Goal: Answer question/provide support: Answer question/provide support

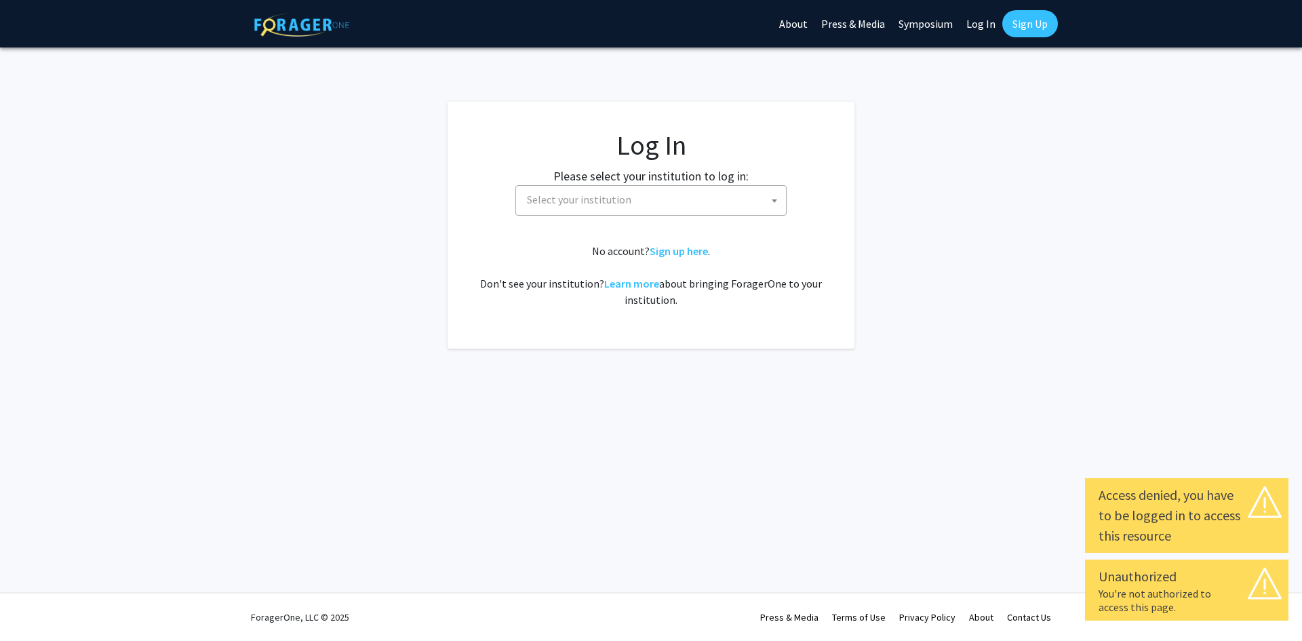
click at [681, 197] on span "Select your institution" at bounding box center [654, 200] width 265 height 28
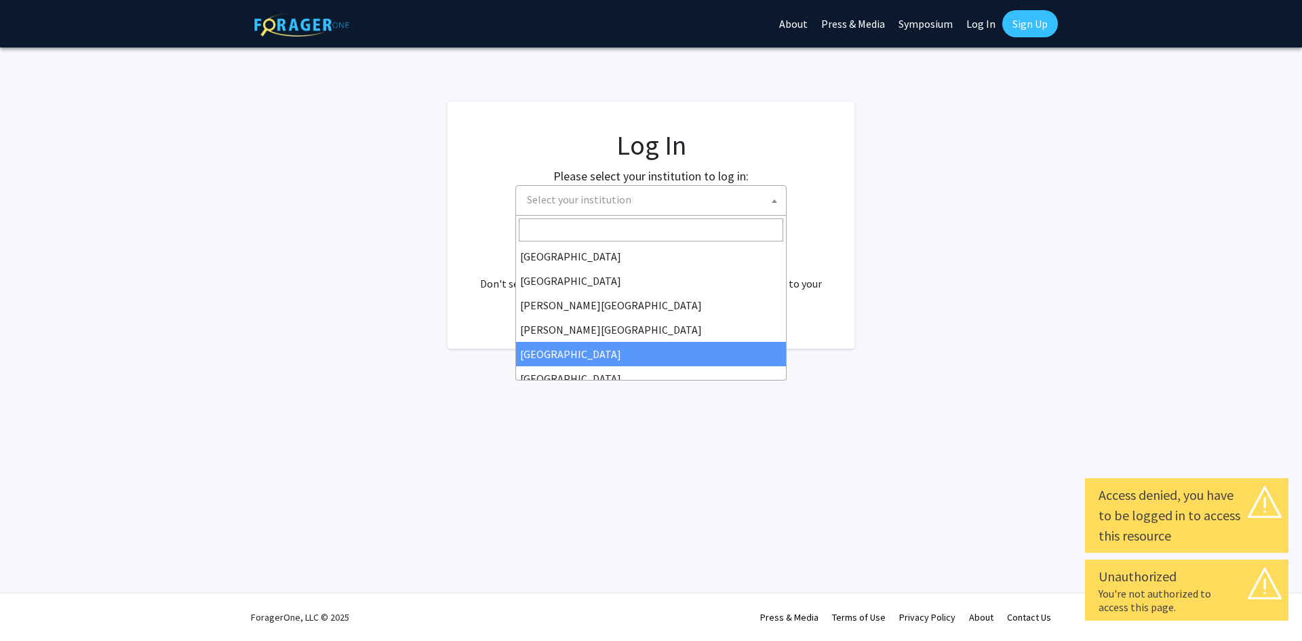
select select "6"
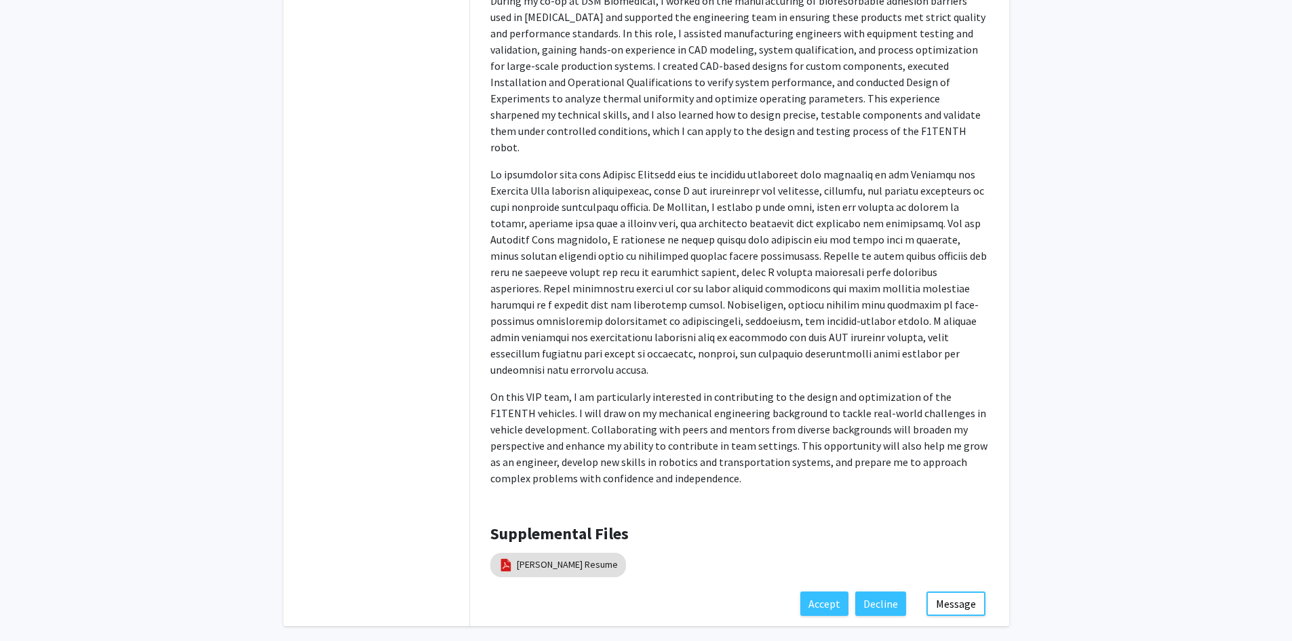
scroll to position [448, 0]
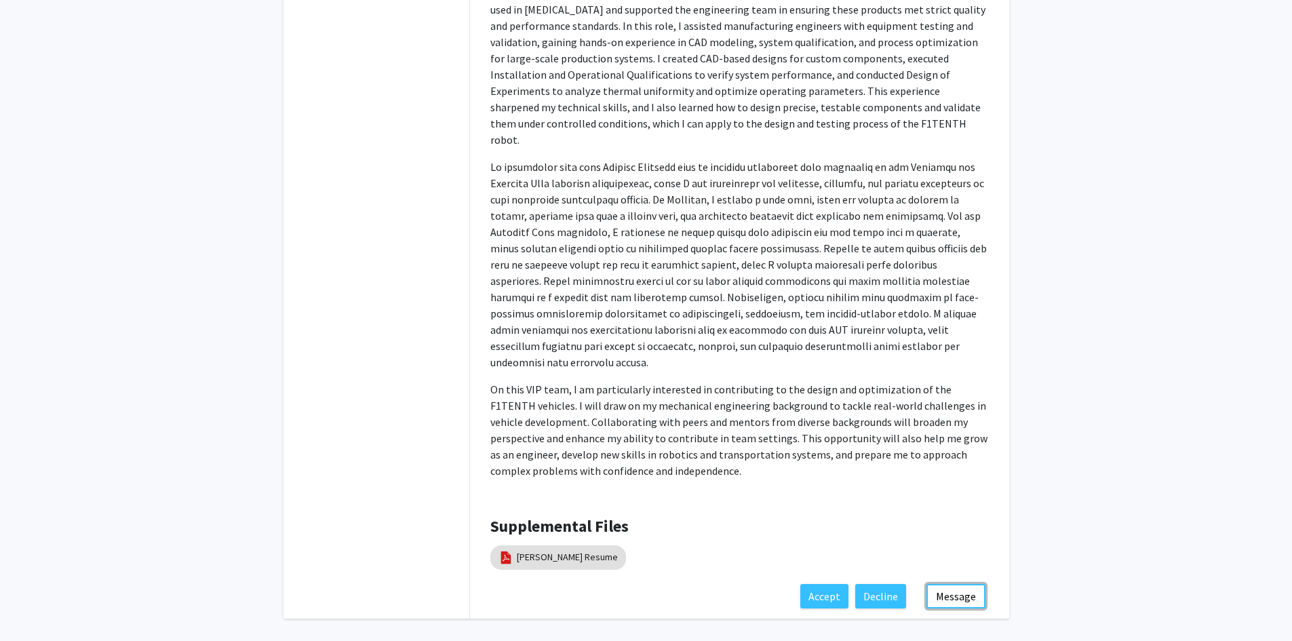
click at [961, 584] on button "Message" at bounding box center [956, 596] width 59 height 24
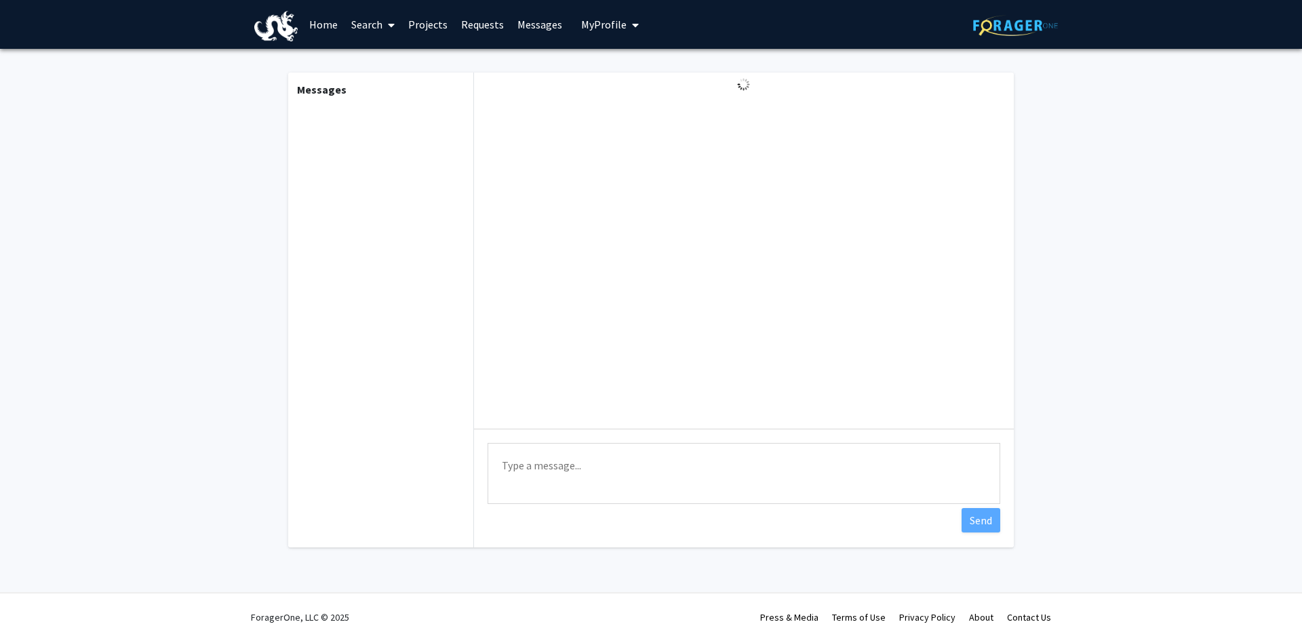
click at [770, 483] on textarea "Type a message" at bounding box center [744, 473] width 513 height 61
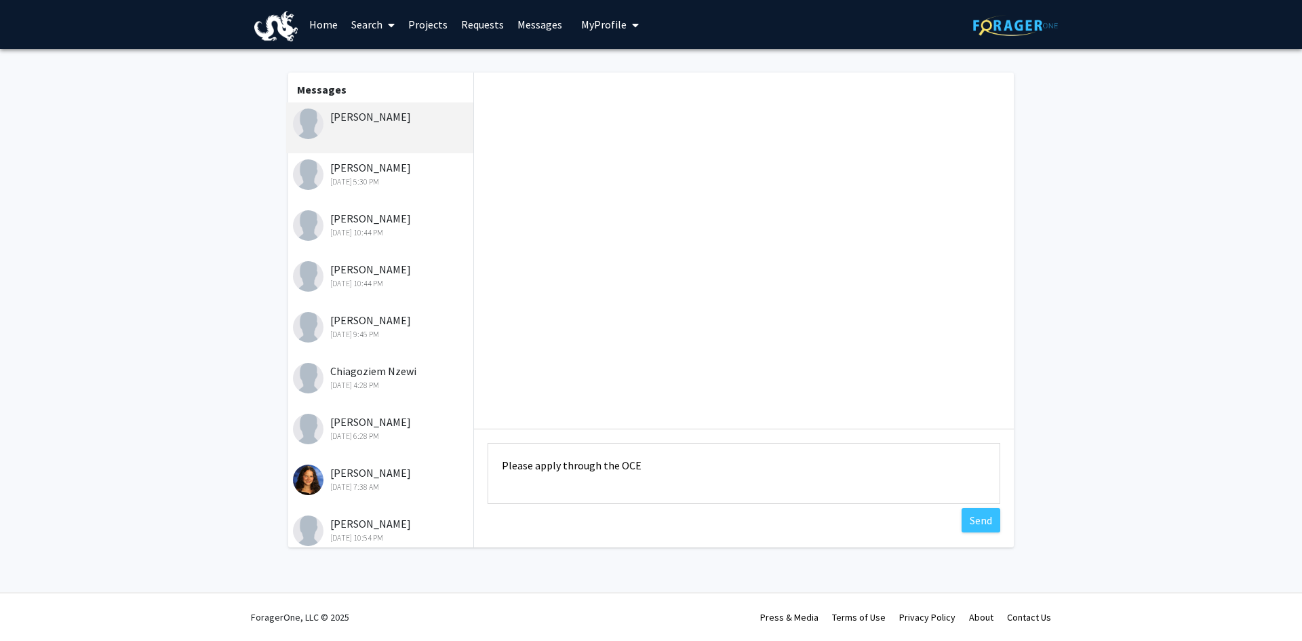
click at [685, 467] on textarea "Please apply through the OCE" at bounding box center [744, 473] width 513 height 61
paste textarea "self-enroll in ENGR 370 sections through the TMS"
drag, startPoint x: 561, startPoint y: 465, endPoint x: 613, endPoint y: 465, distance: 51.6
click at [613, 465] on textarea "Please apply through the self-enroll in ENGR 370 sections through the TMS" at bounding box center [744, 473] width 513 height 61
click at [768, 469] on textarea "Please self-enroll in ENGR 370 sections through the TMS" at bounding box center [744, 473] width 513 height 61
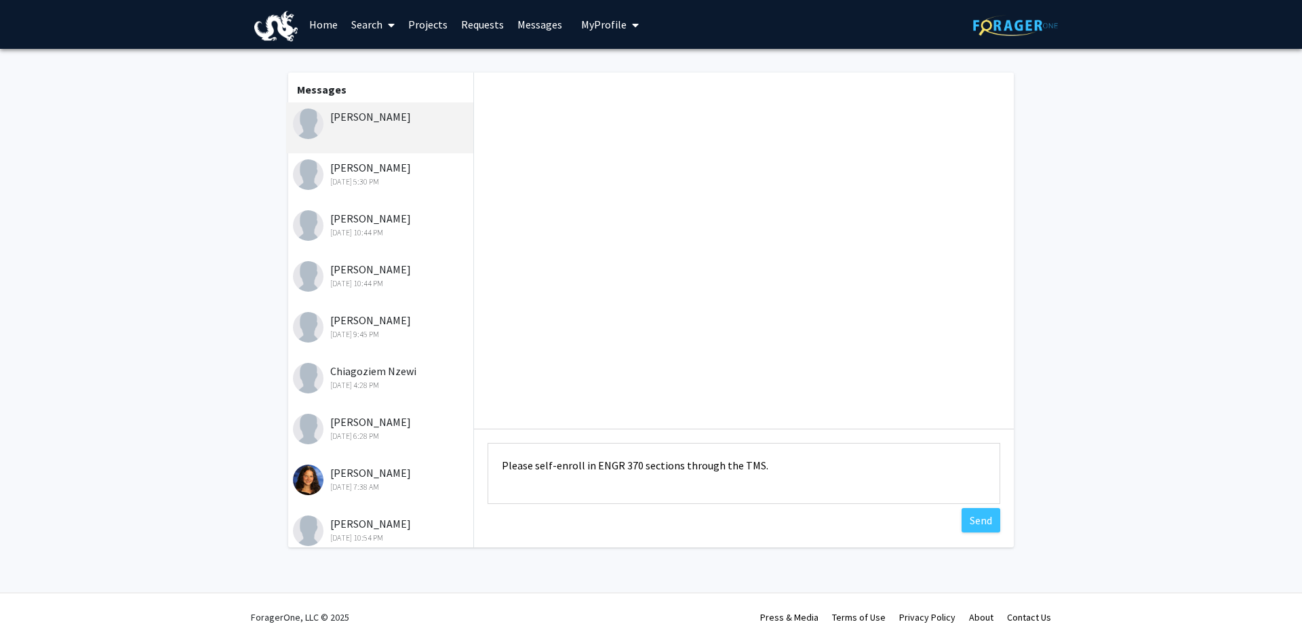
type textarea "Please self-enroll in ENGR 370 sections through the TMS."
click at [963, 522] on button "Send" at bounding box center [981, 520] width 39 height 24
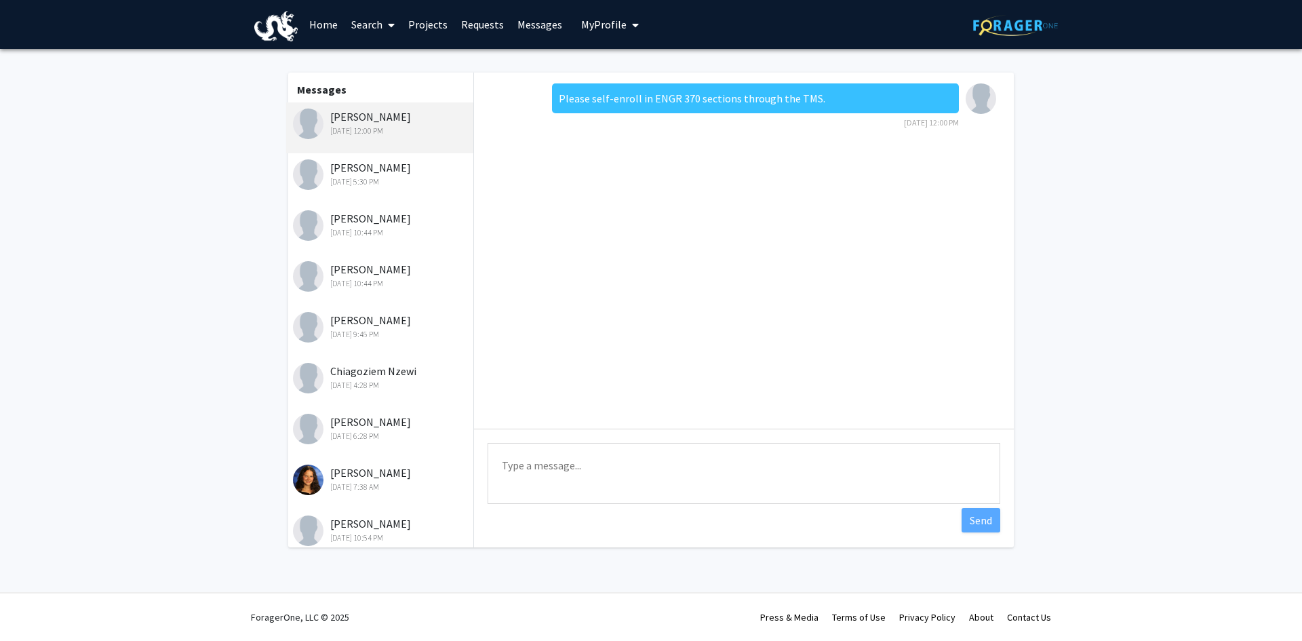
click at [480, 28] on link "Requests" at bounding box center [482, 24] width 56 height 47
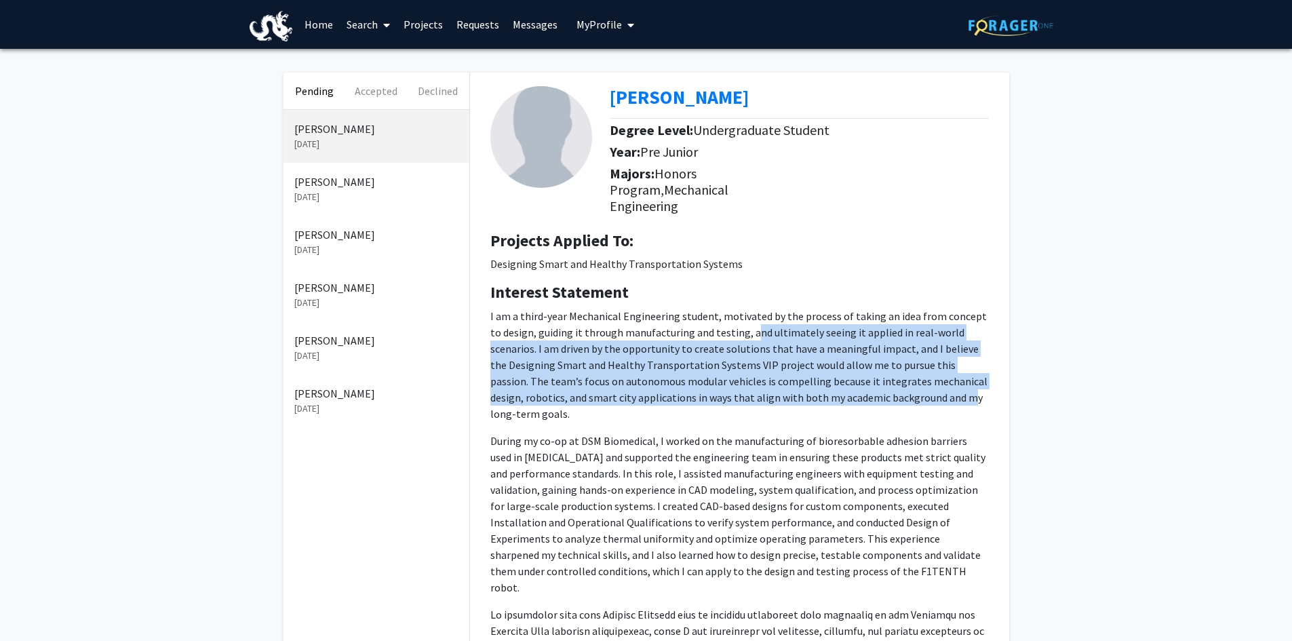
drag, startPoint x: 737, startPoint y: 336, endPoint x: 858, endPoint y: 406, distance: 139.8
click at [872, 402] on p "I am a third-year Mechanical Engineering student, motivated by the process of t…" at bounding box center [739, 365] width 499 height 114
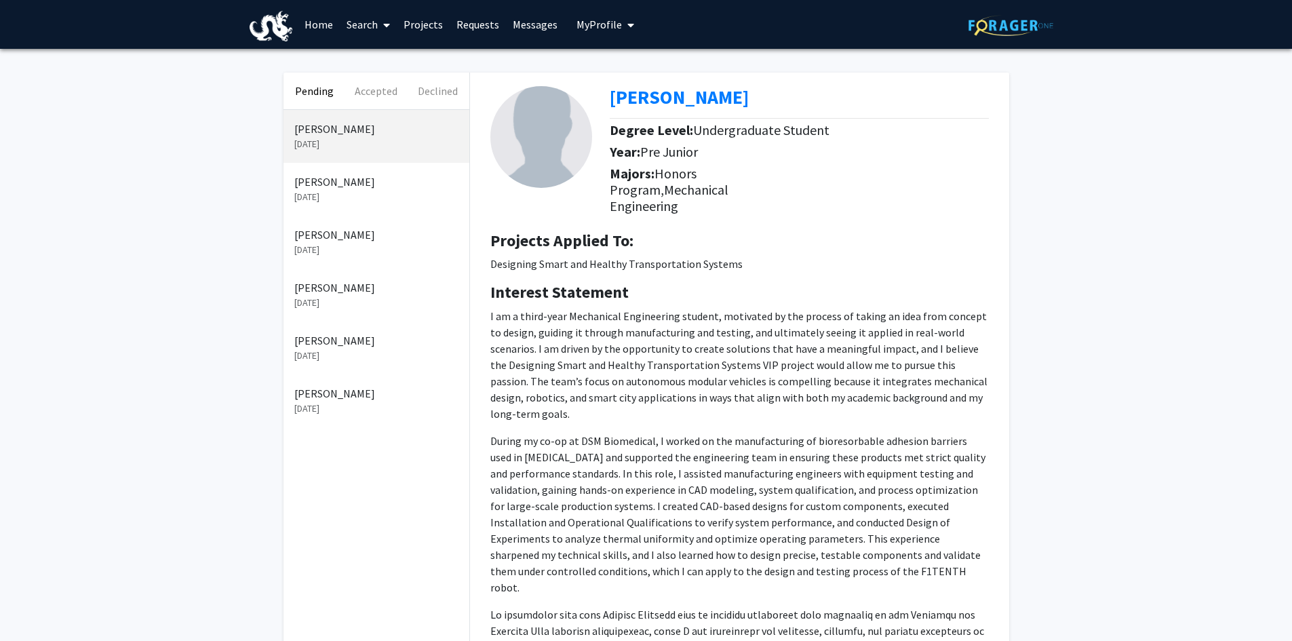
click at [609, 433] on p "During my co-op at DSM Biomedical, I worked on the manufacturing of bioresorbab…" at bounding box center [739, 514] width 499 height 163
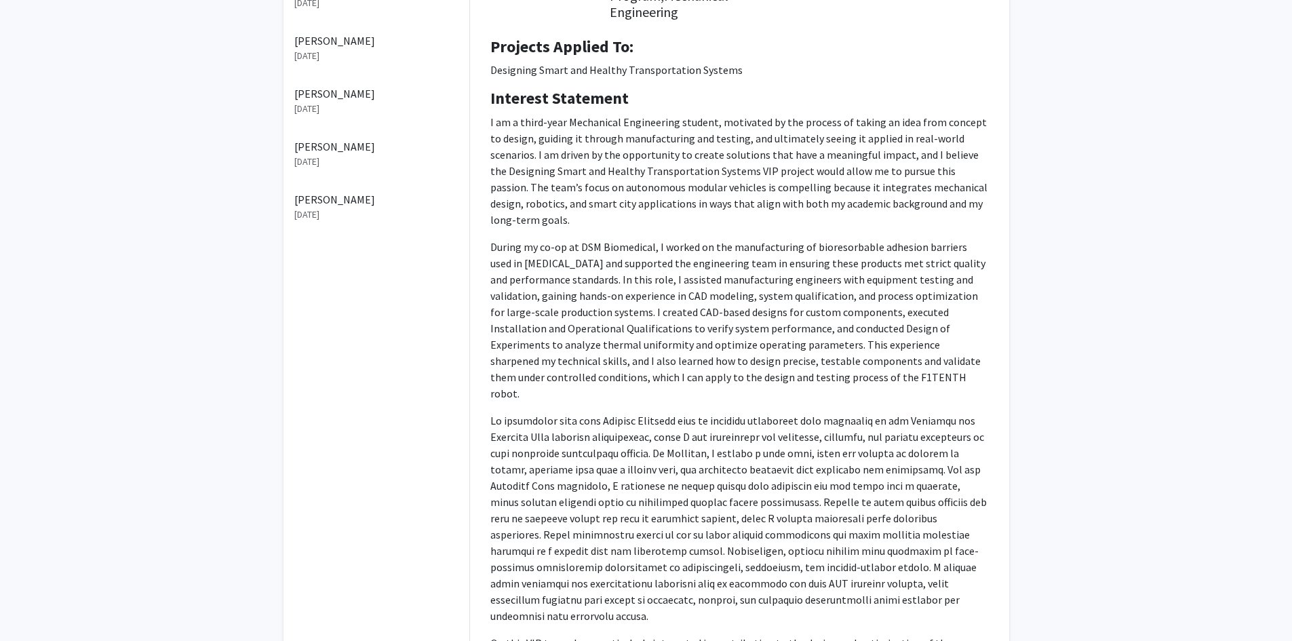
scroll to position [204, 0]
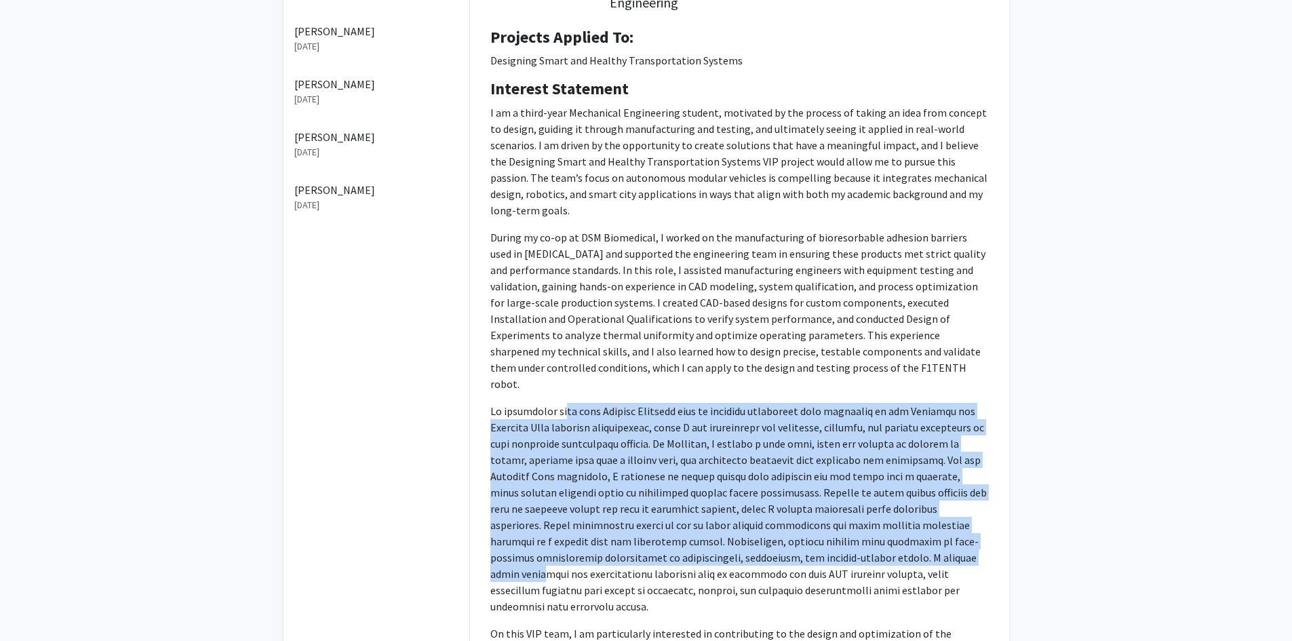
drag, startPoint x: 565, startPoint y: 382, endPoint x: 889, endPoint y: 551, distance: 365.3
click at [918, 536] on p at bounding box center [739, 509] width 499 height 212
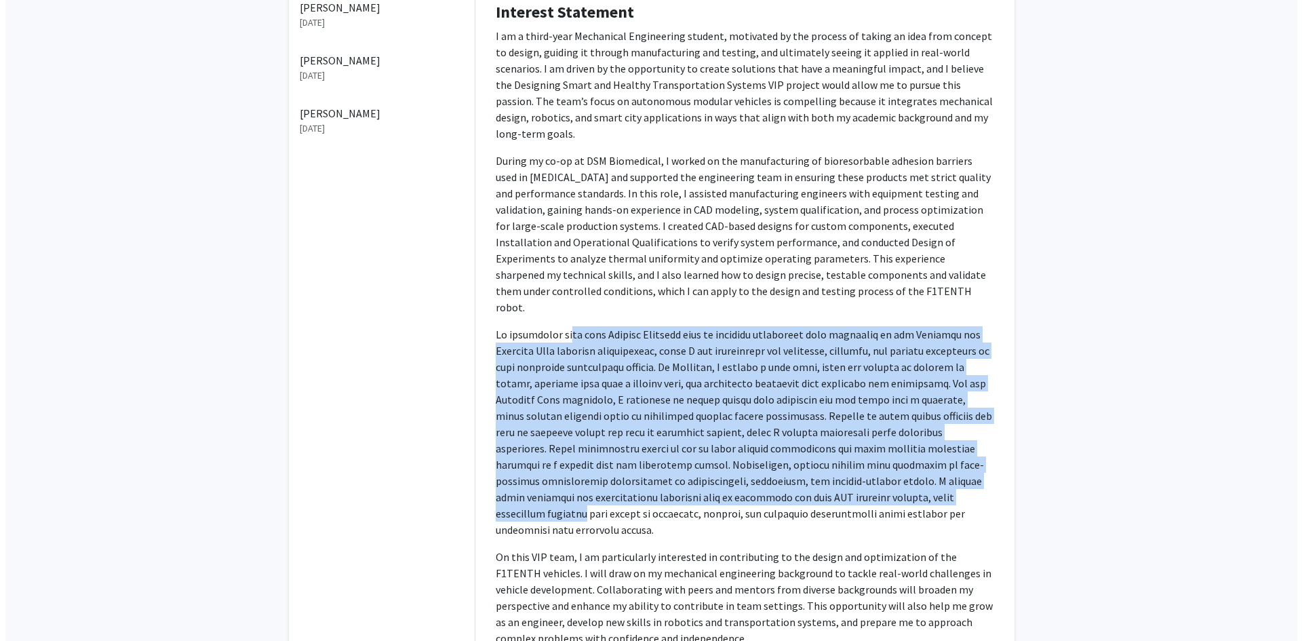
scroll to position [407, 0]
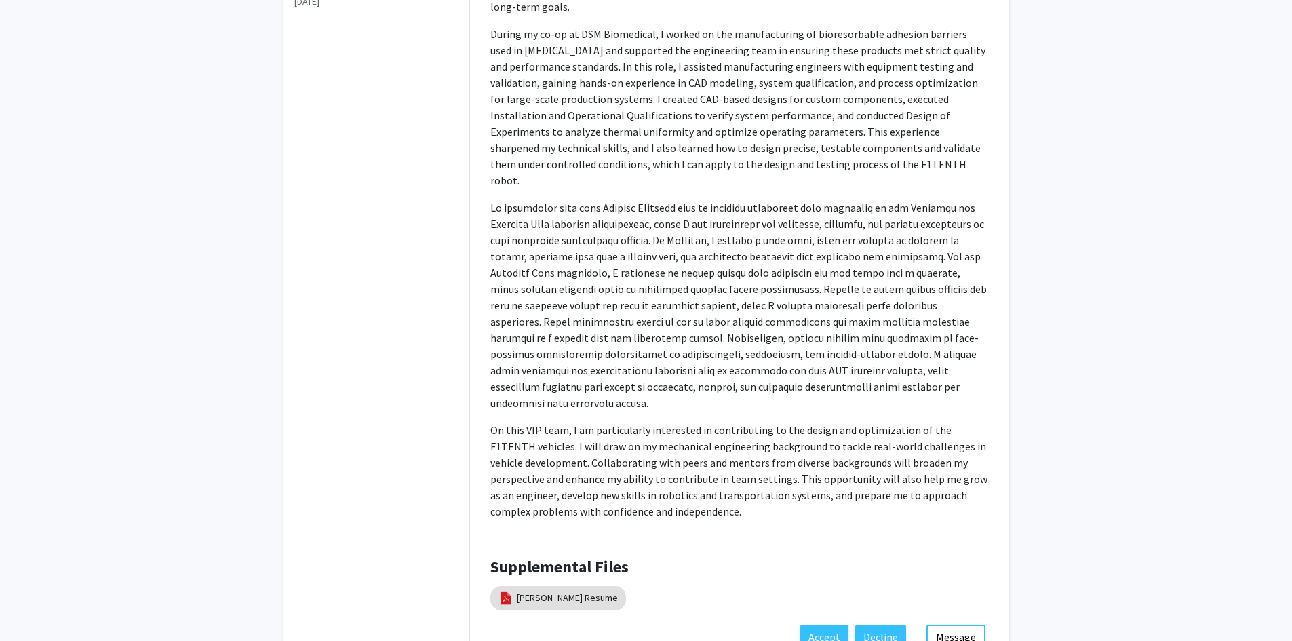
click at [689, 558] on h4 "Supplemental Files" at bounding box center [739, 568] width 499 height 20
click at [831, 625] on button "Accept" at bounding box center [824, 637] width 48 height 24
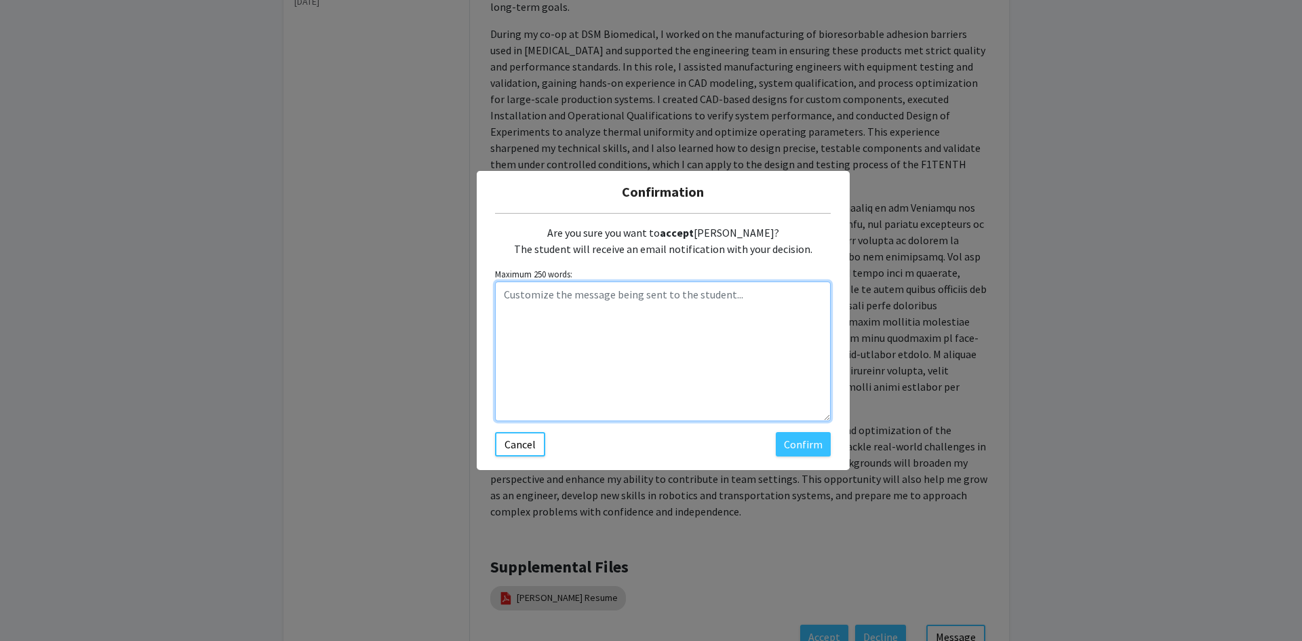
click at [663, 305] on textarea "Customize the message being sent to the student..." at bounding box center [663, 352] width 336 height 140
paste textarea "Please self-enroll in ENGR 370 sections through the TMS."
click at [498, 296] on textarea "Please self-enroll in ENGR 370 sections through the TMS." at bounding box center [663, 352] width 336 height 140
drag, startPoint x: 807, startPoint y: 298, endPoint x: 543, endPoint y: 298, distance: 263.9
click at [543, 298] on textarea "Hi [PERSON_NAME], please self-enroll in ENGR 370 sections through the TMS." at bounding box center [663, 352] width 336 height 140
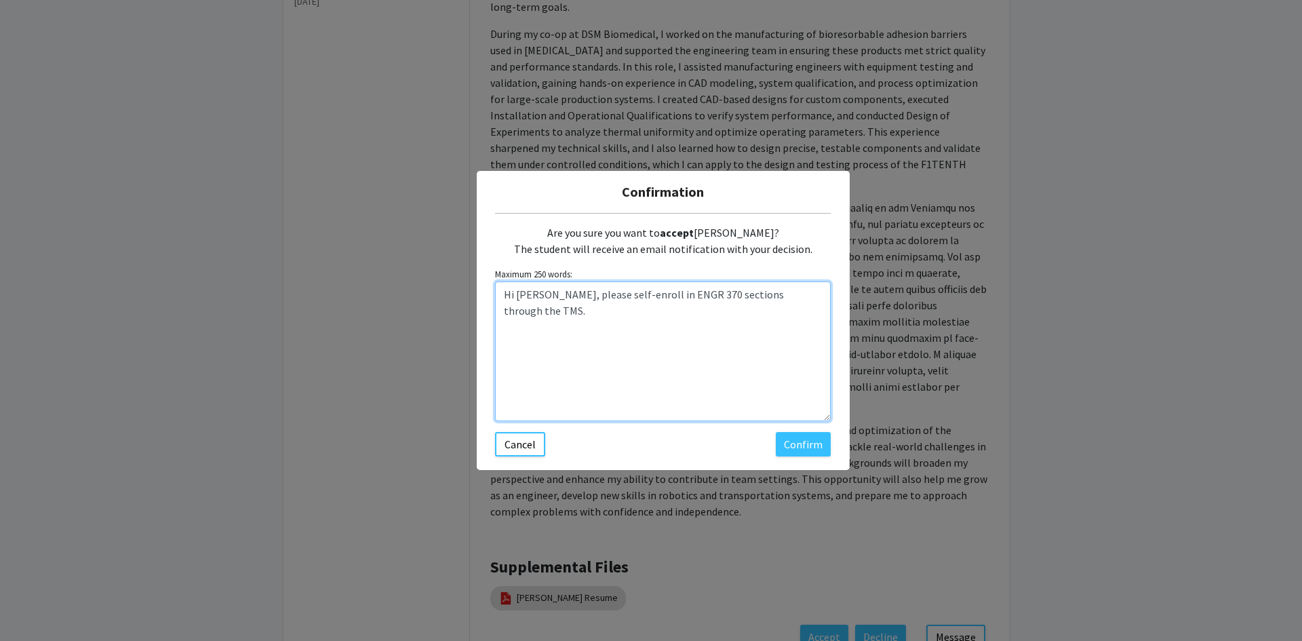
type textarea "Hi [PERSON_NAME], please self-enroll in ENGR 370 sections through the TMS."
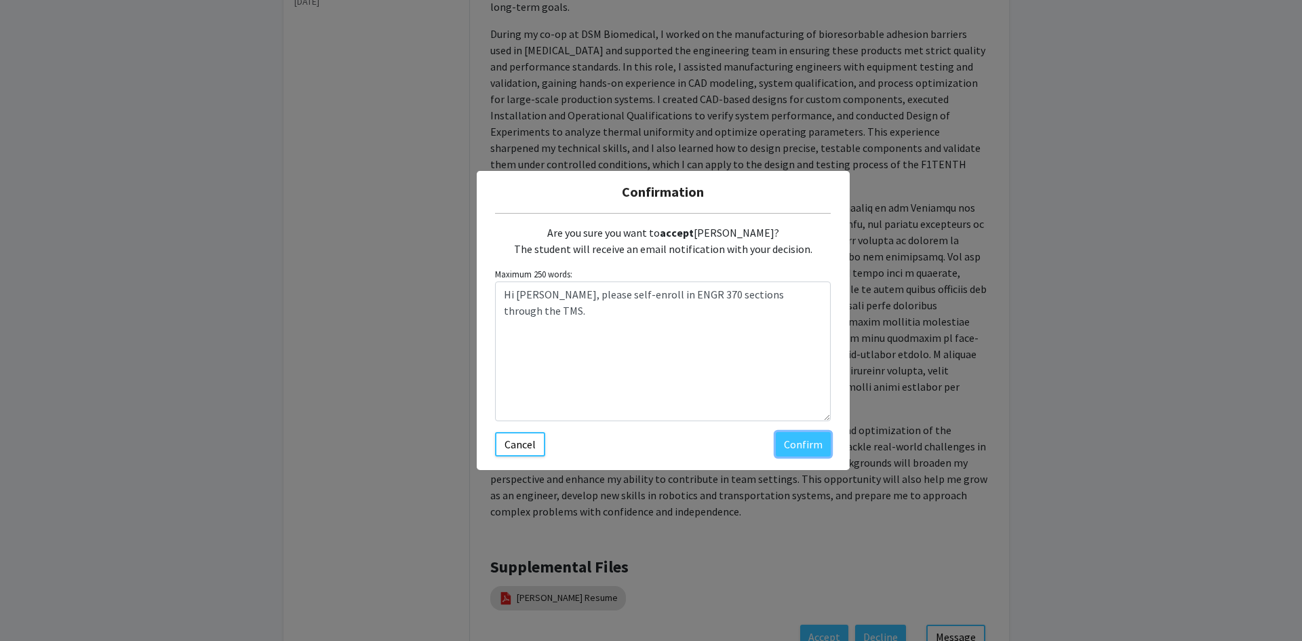
click at [797, 450] on button "Confirm" at bounding box center [803, 444] width 55 height 24
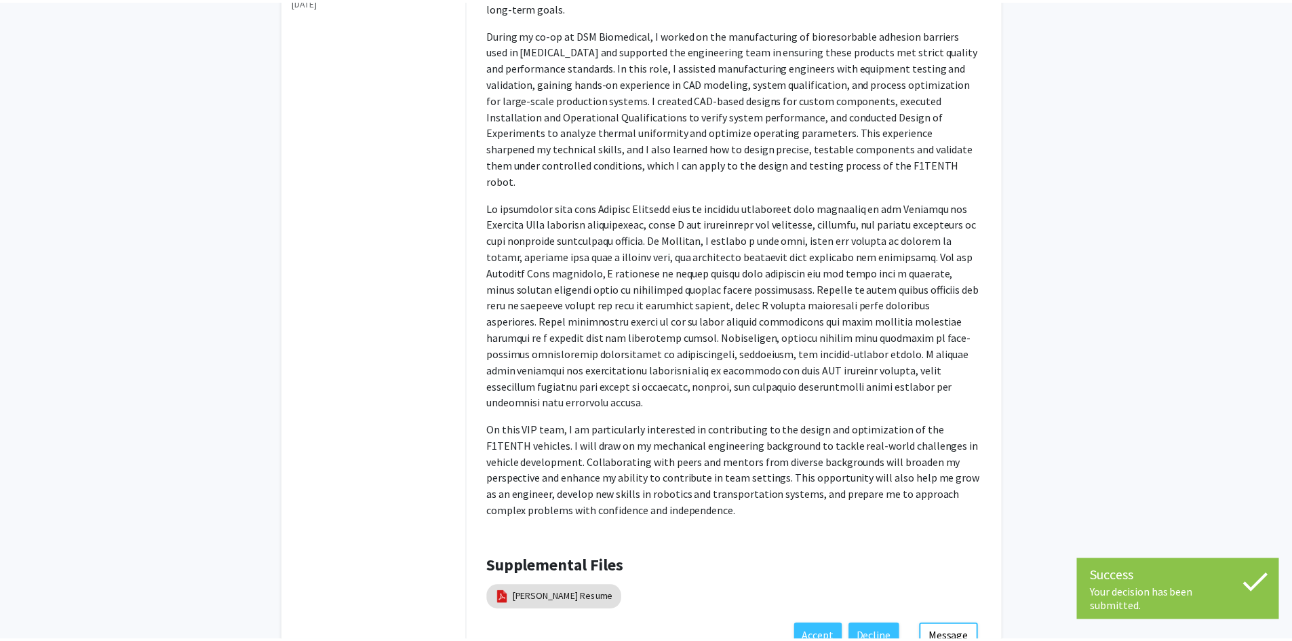
scroll to position [0, 0]
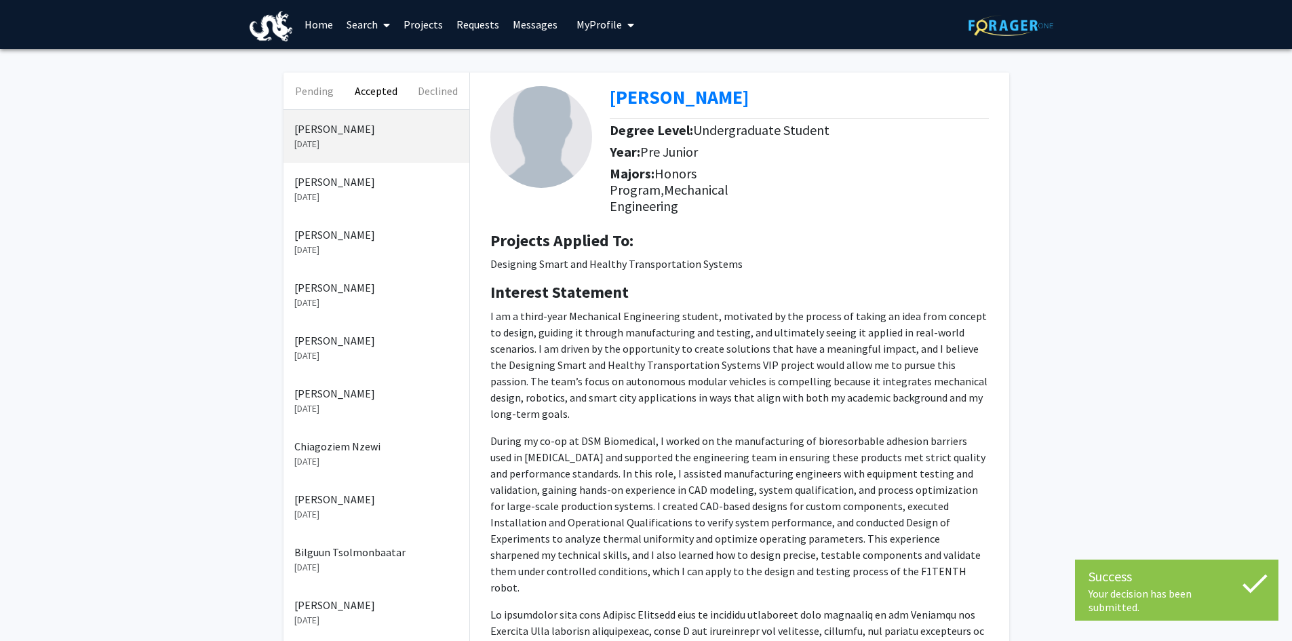
click at [473, 23] on link "Requests" at bounding box center [478, 24] width 56 height 47
click at [473, 29] on link "Requests" at bounding box center [478, 24] width 56 height 47
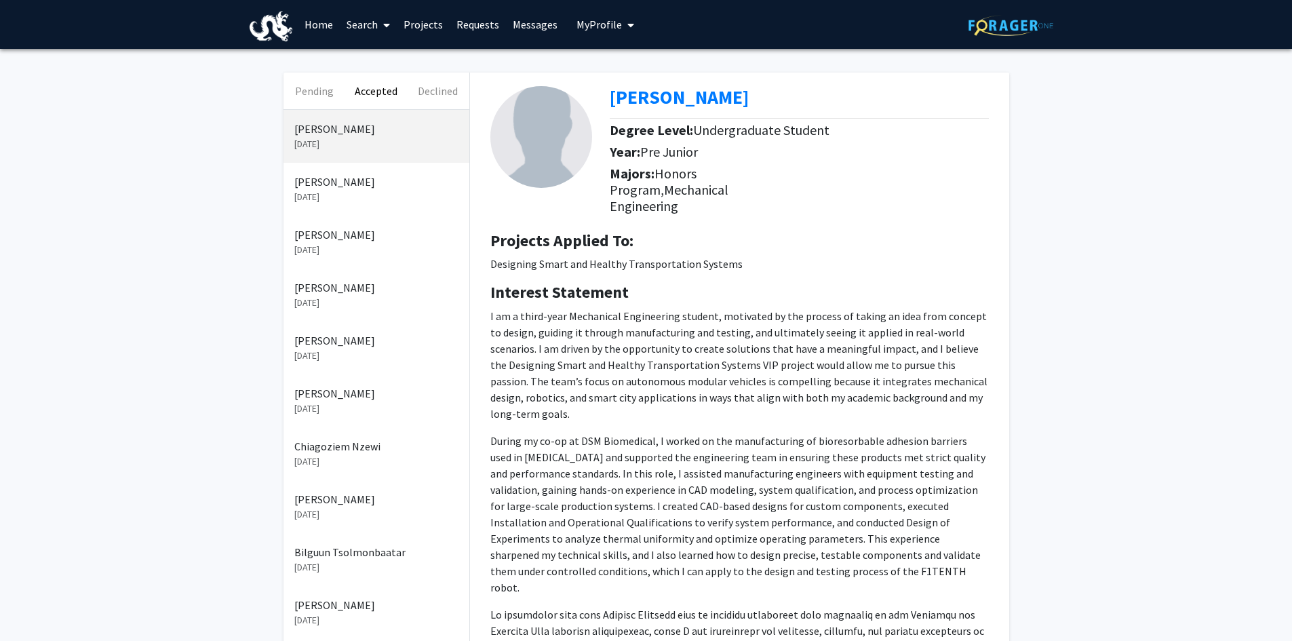
click at [326, 88] on button "Pending" at bounding box center [315, 91] width 62 height 37
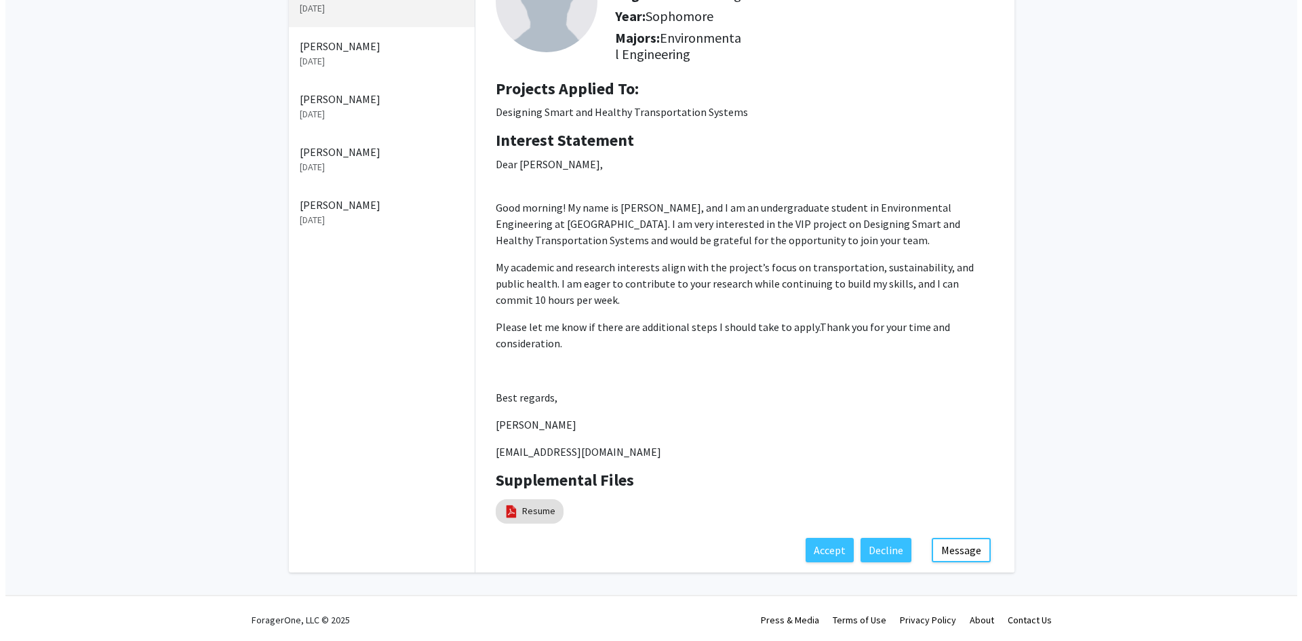
scroll to position [155, 0]
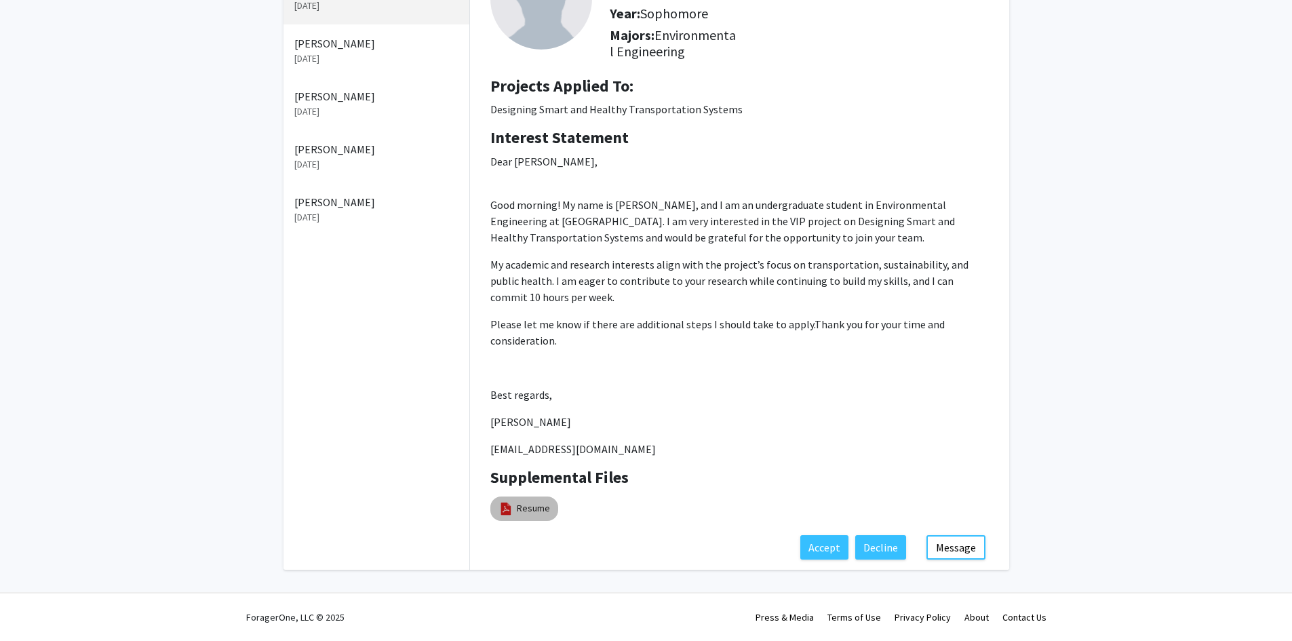
click at [529, 510] on link "Resume" at bounding box center [533, 508] width 33 height 14
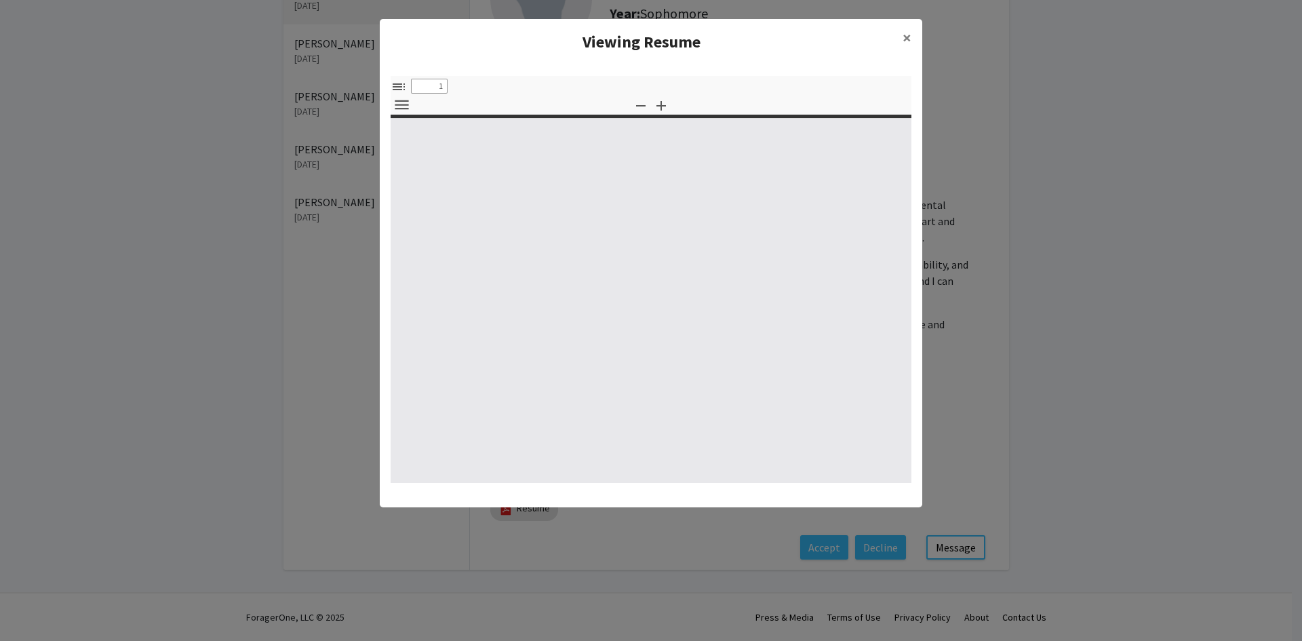
select select "custom"
type input "0"
select select "custom"
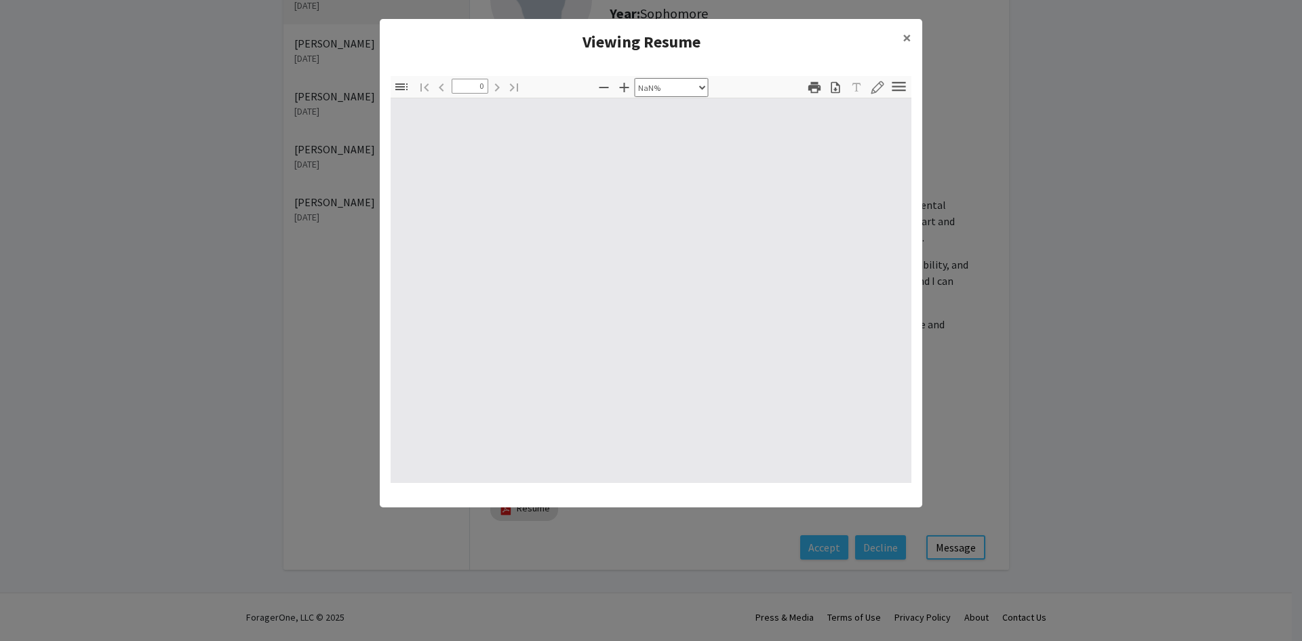
type input "1"
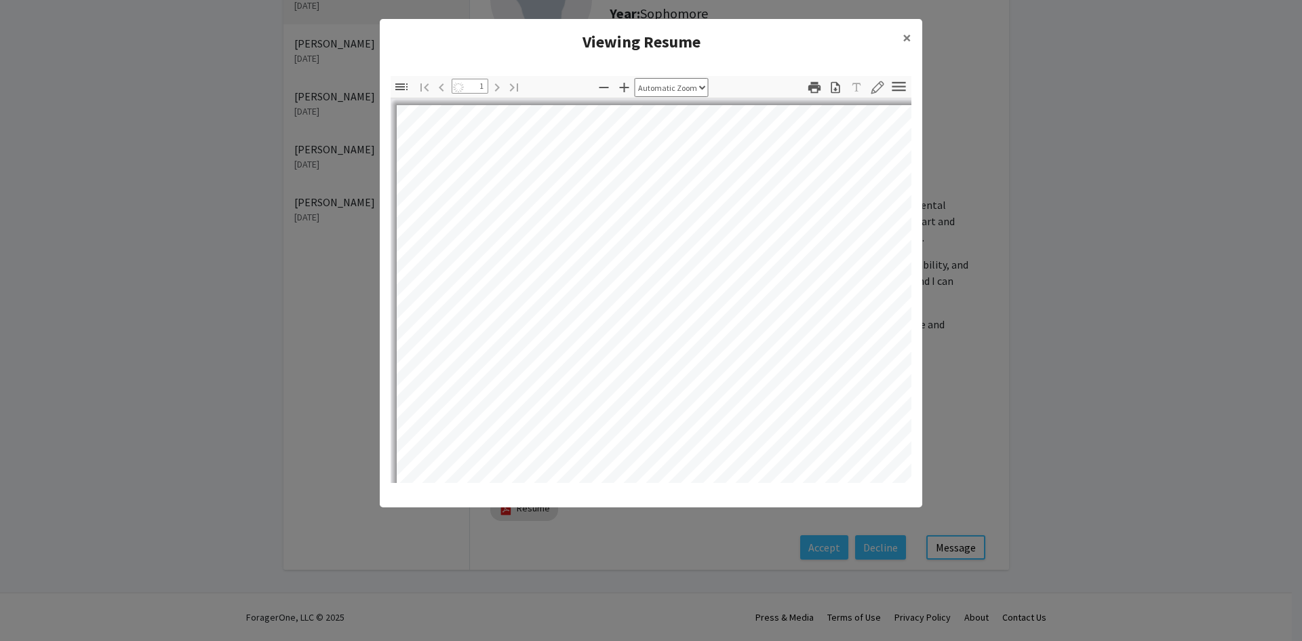
select select "auto"
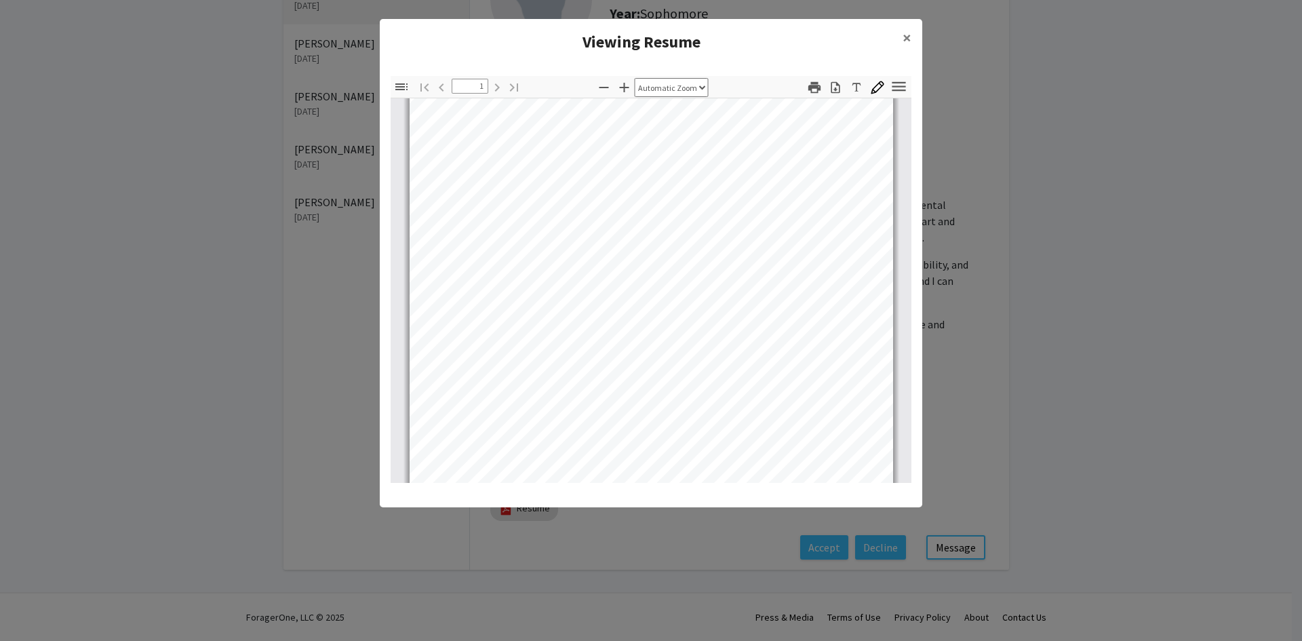
scroll to position [0, 0]
click at [906, 38] on span "×" at bounding box center [907, 37] width 9 height 21
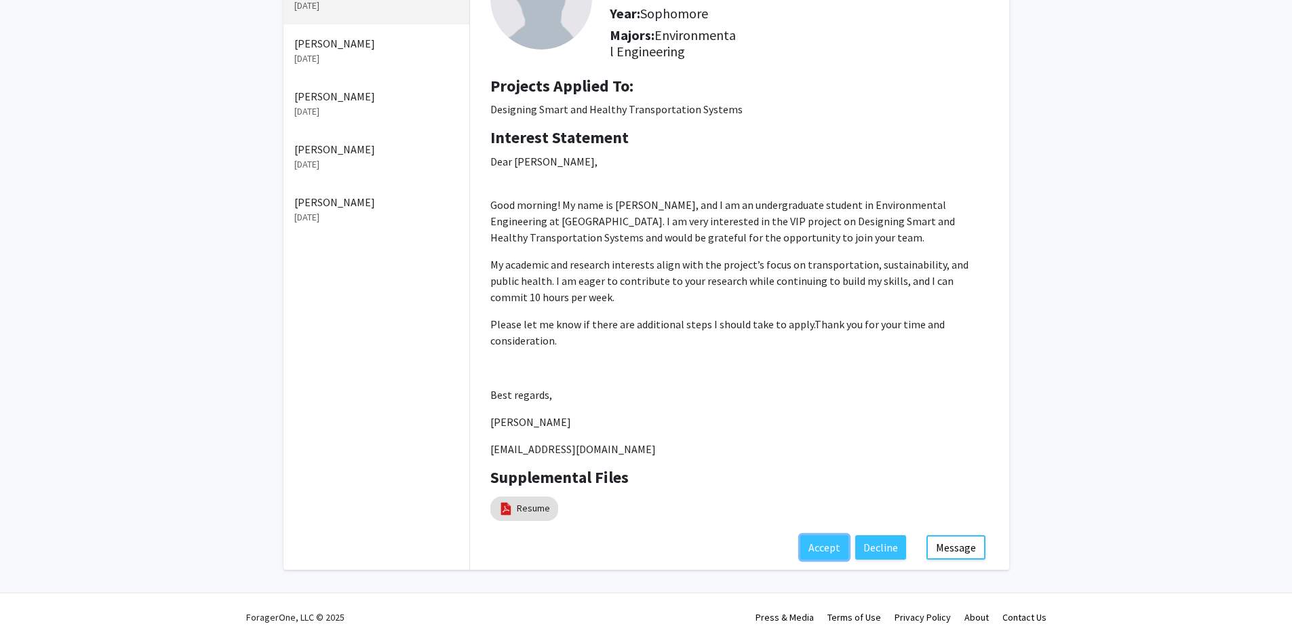
click at [841, 547] on button "Accept" at bounding box center [824, 547] width 48 height 24
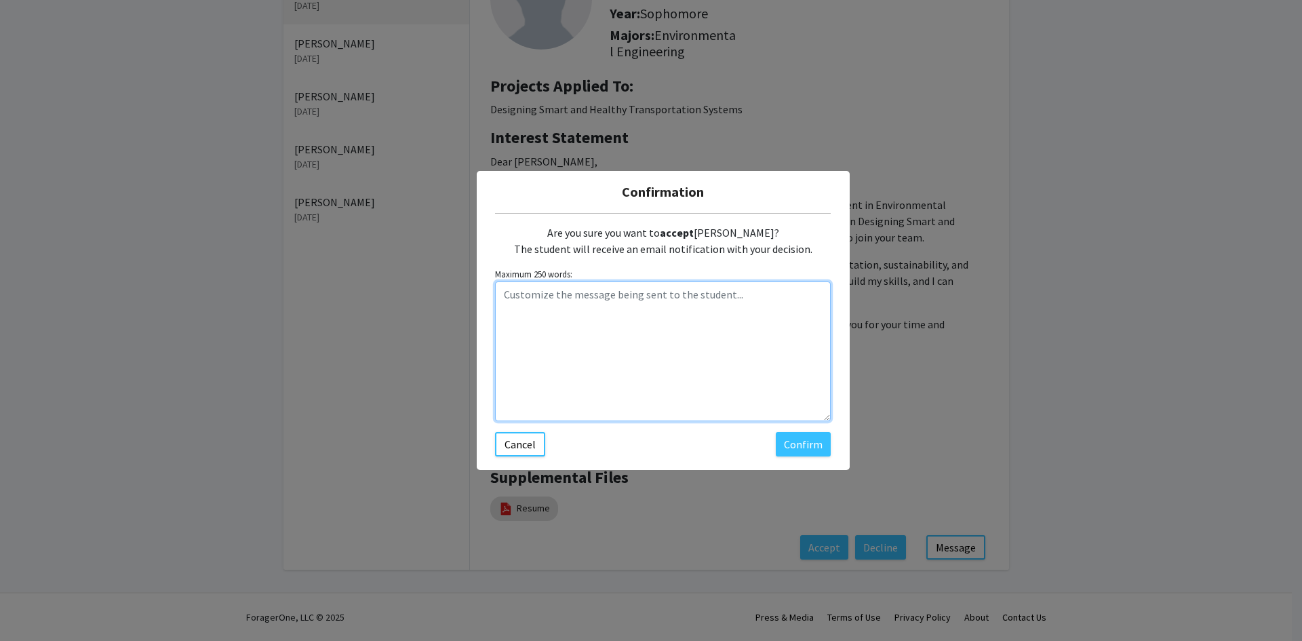
click at [600, 307] on textarea "Customize the message being sent to the student..." at bounding box center [663, 352] width 336 height 140
type textarea "h"
paste textarea ", please self-enroll in ENGR 370 sections through the TMS."
type textarea ", please self-enroll in ENGR 370 sections through the TMS."
paste textarea ", please self-enroll in ENGR 370 sections through the TMS."
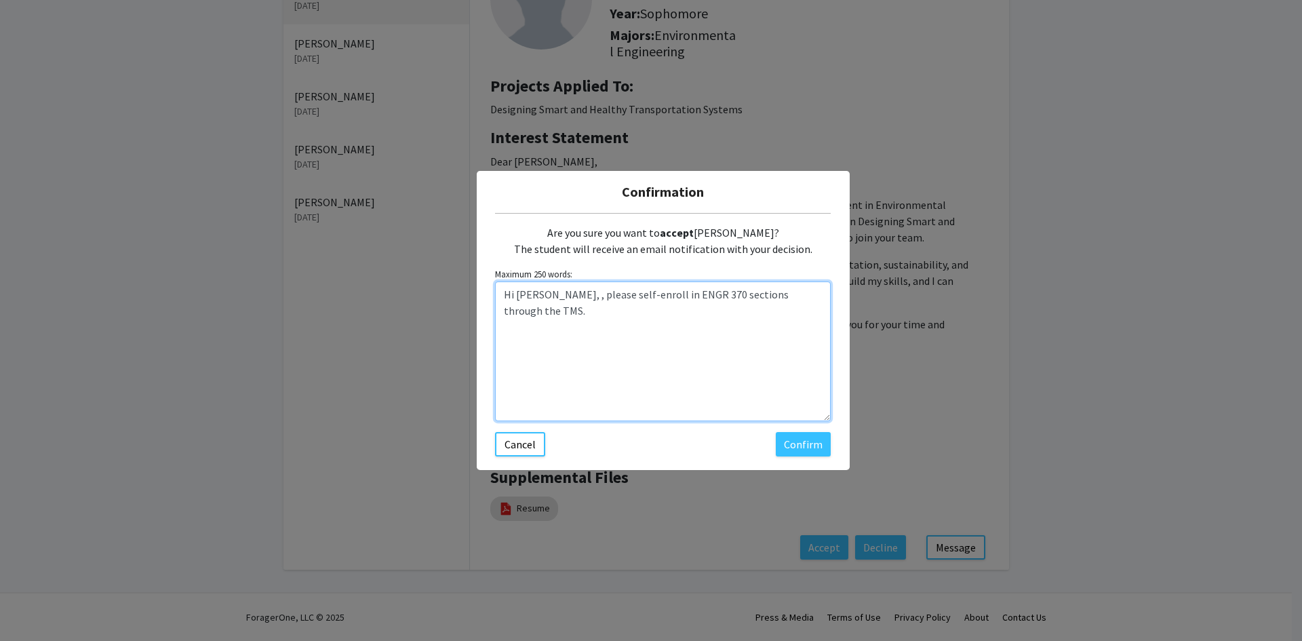
type textarea "Hi [PERSON_NAME], , please self-enroll in ENGR 370 sections through the TMS."
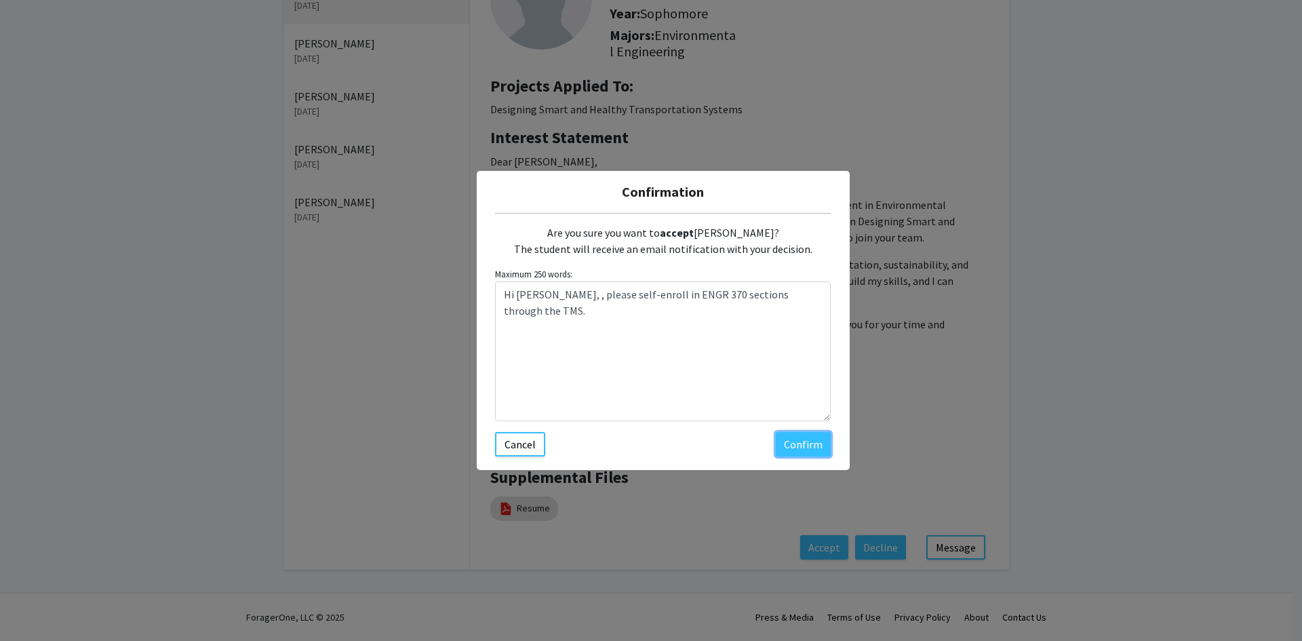
click at [800, 444] on button "Confirm" at bounding box center [803, 444] width 55 height 24
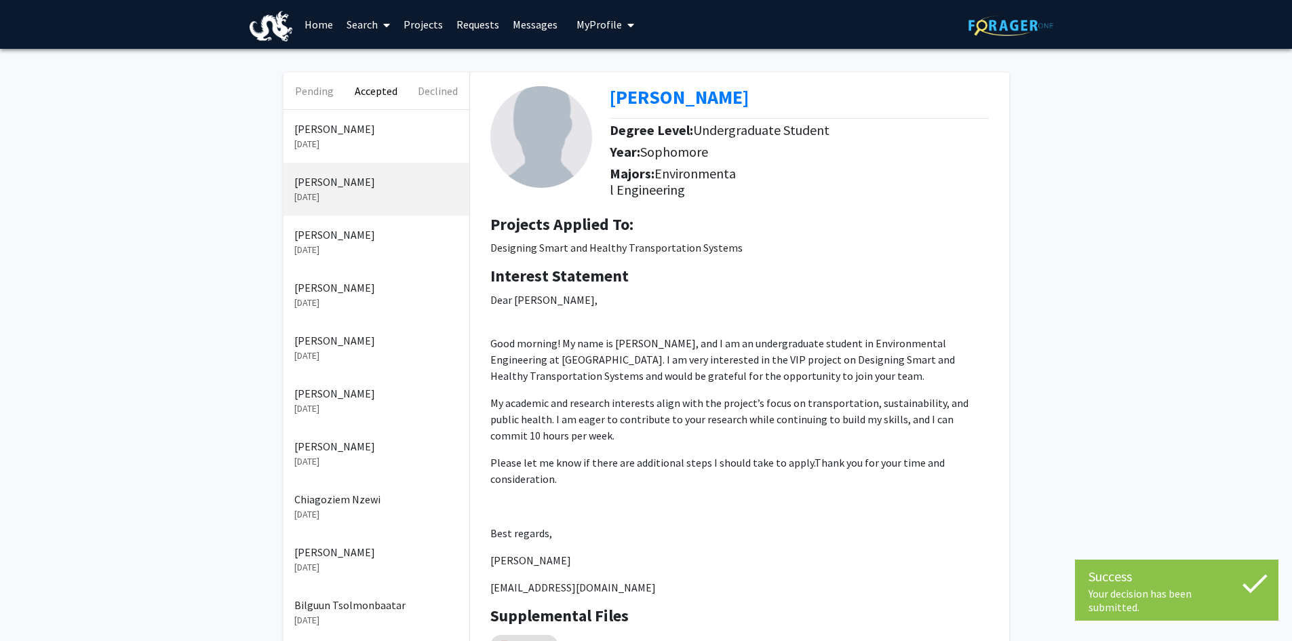
click at [325, 90] on button "Pending" at bounding box center [315, 91] width 62 height 37
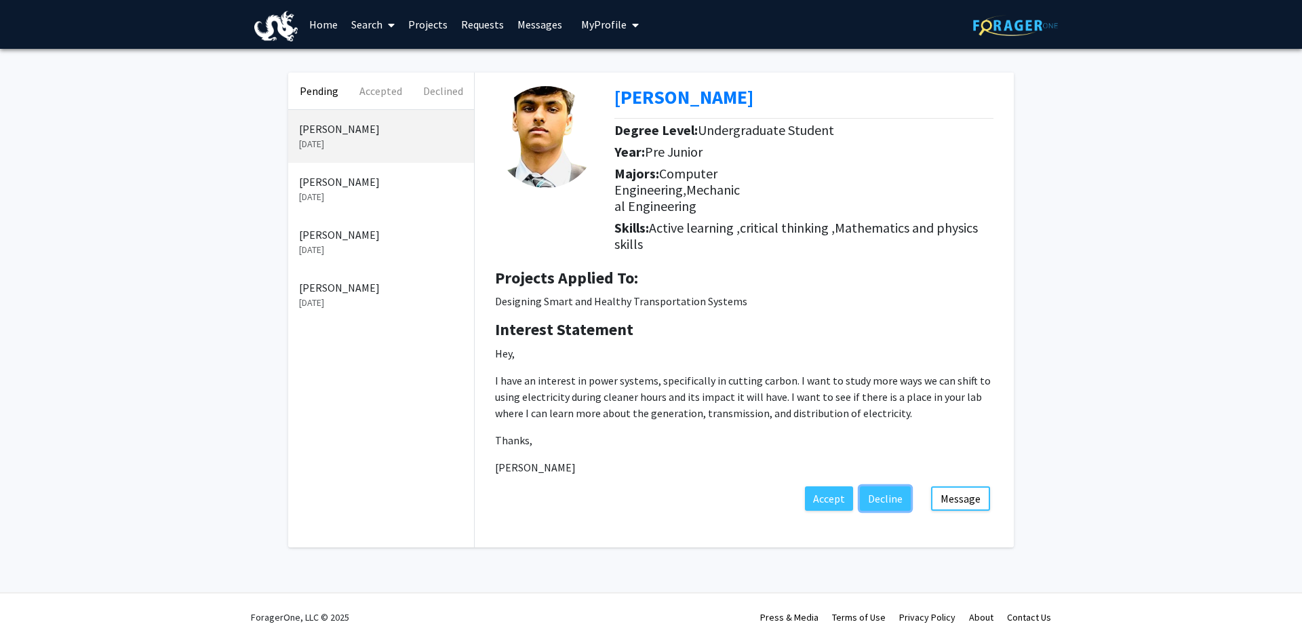
click at [885, 511] on button "Decline" at bounding box center [885, 498] width 51 height 24
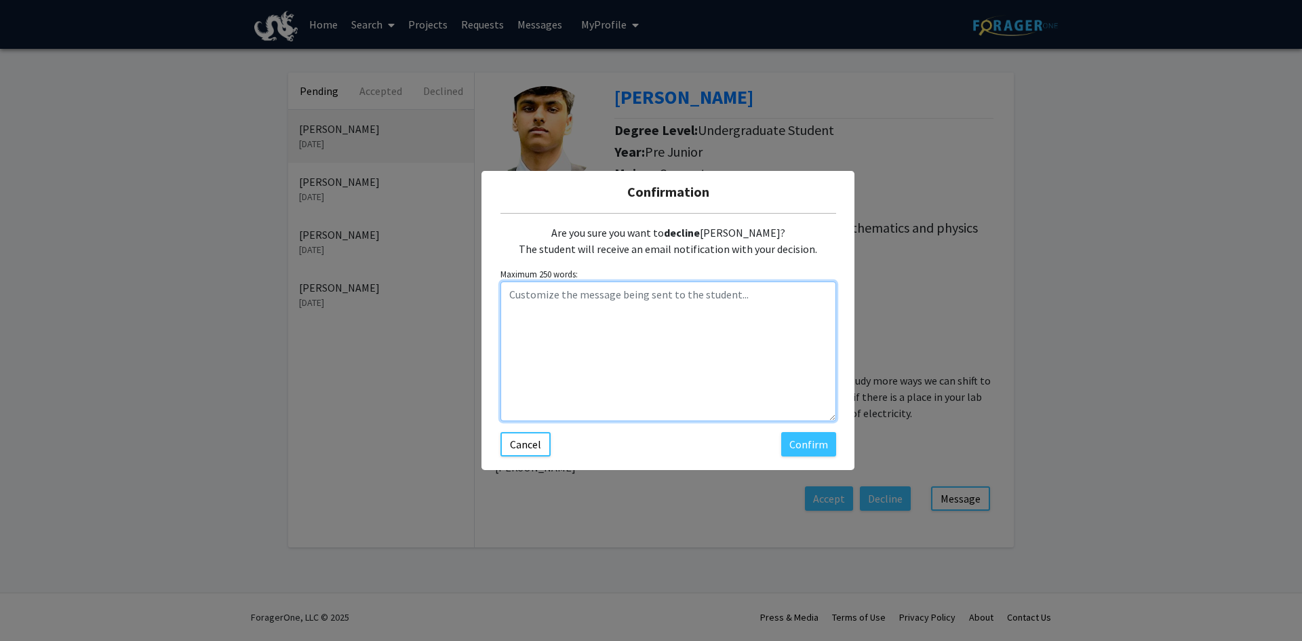
click at [652, 320] on textarea "Customize the message being sent to the student..." at bounding box center [669, 352] width 336 height 140
click at [546, 301] on textarea "Hi Yash, my project is not about power systems." at bounding box center [669, 352] width 336 height 140
click at [543, 296] on textarea "Hi Yash, my project is not about power systems." at bounding box center [669, 352] width 336 height 140
type textarea "Hi [PERSON_NAME], thanks for your interest. However, my project is not about po…"
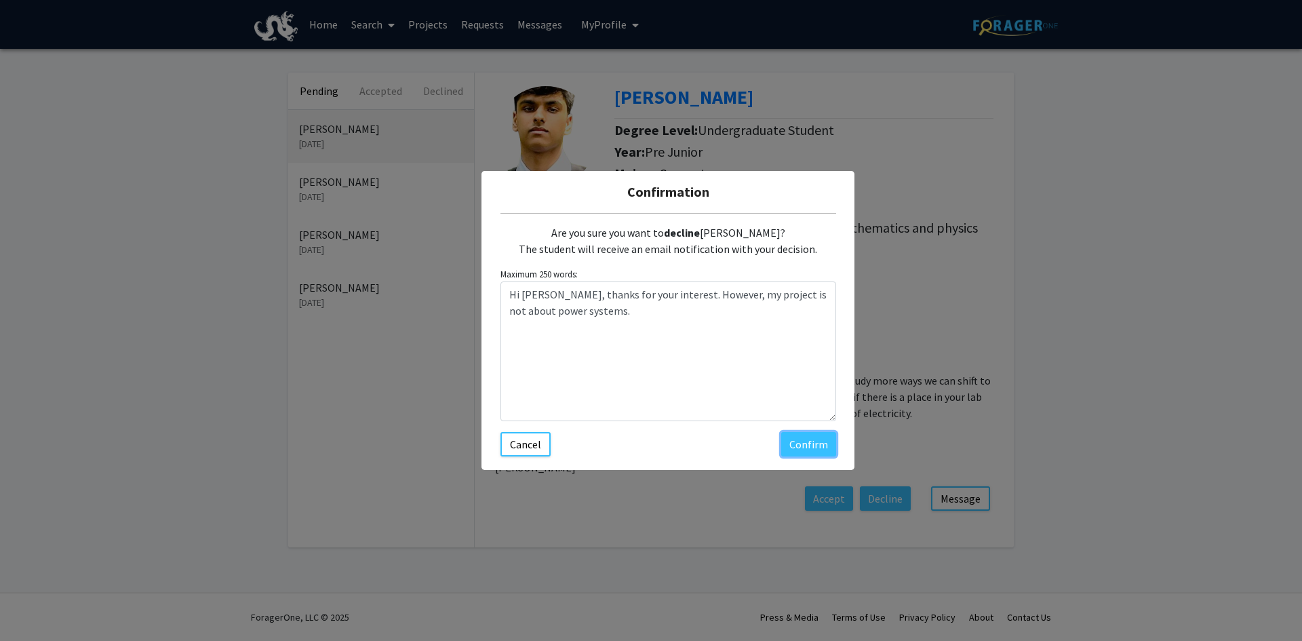
click at [794, 445] on button "Confirm" at bounding box center [808, 444] width 55 height 24
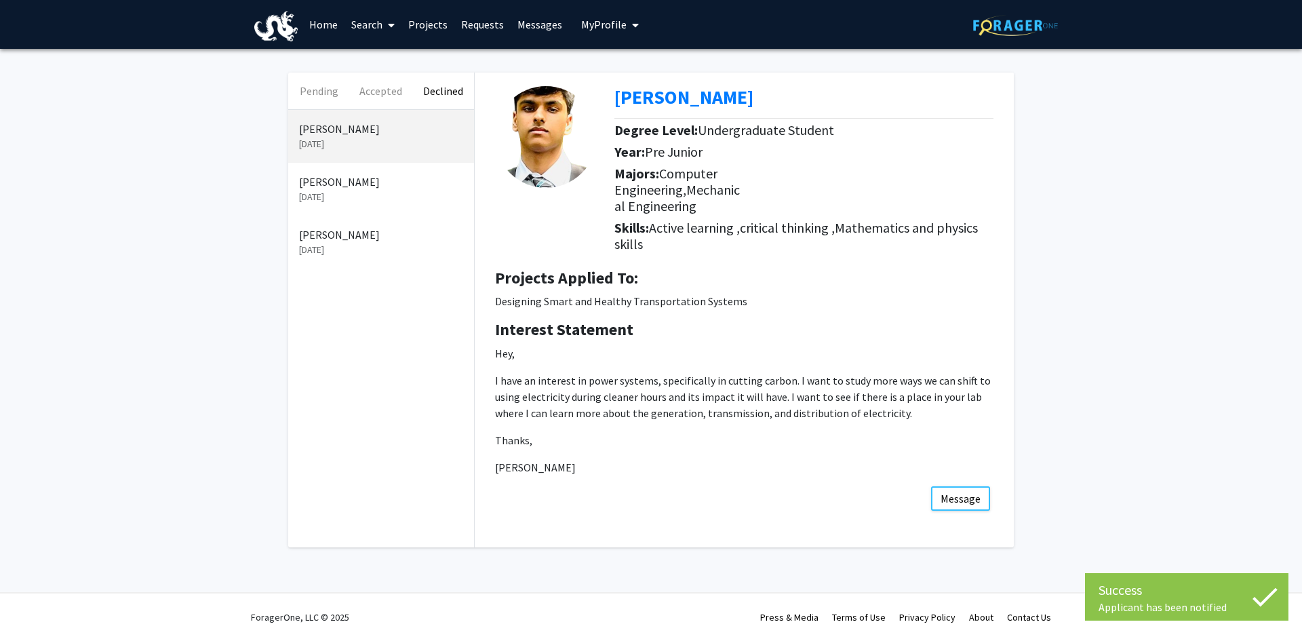
click at [389, 151] on div "[PERSON_NAME] [DATE]" at bounding box center [381, 136] width 186 height 53
click at [381, 176] on p "[PERSON_NAME]" at bounding box center [381, 182] width 164 height 16
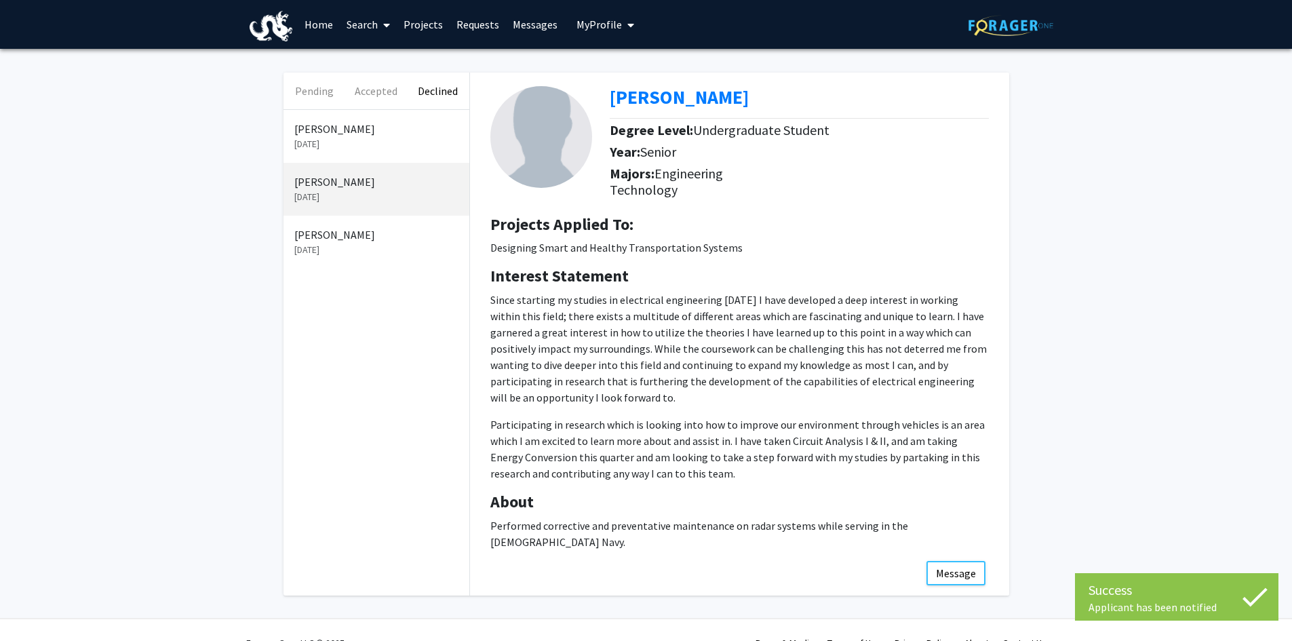
click at [385, 149] on p "[DATE]" at bounding box center [376, 144] width 164 height 14
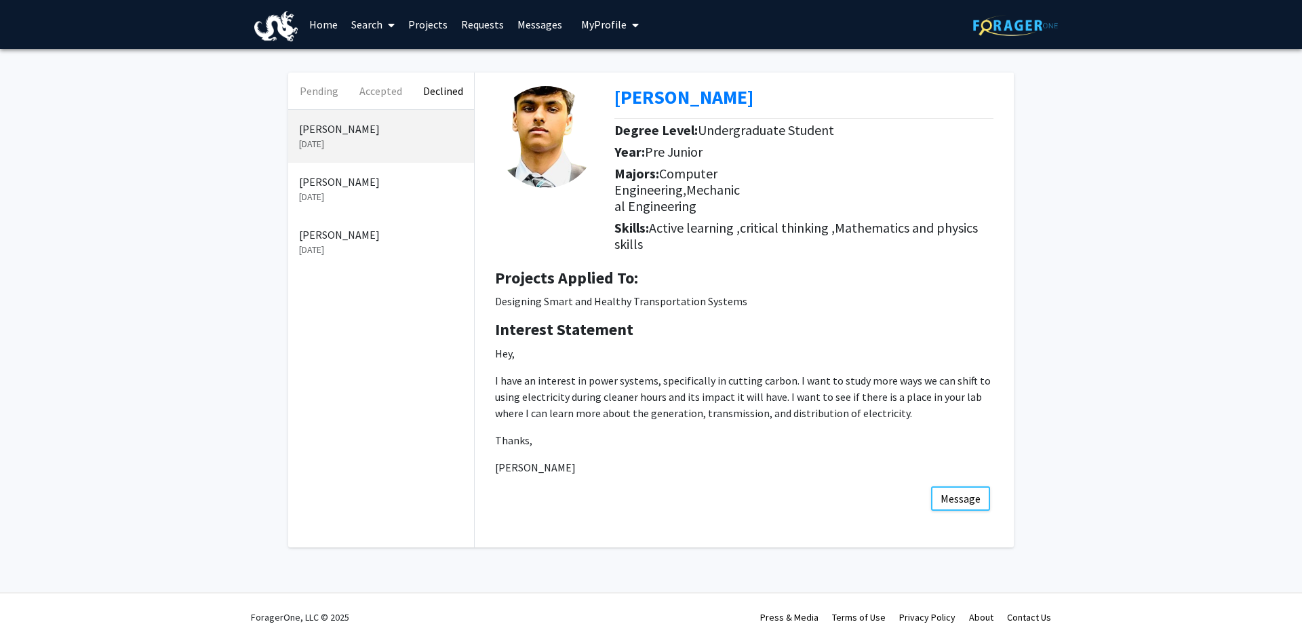
click at [330, 96] on button "Pending" at bounding box center [319, 91] width 62 height 37
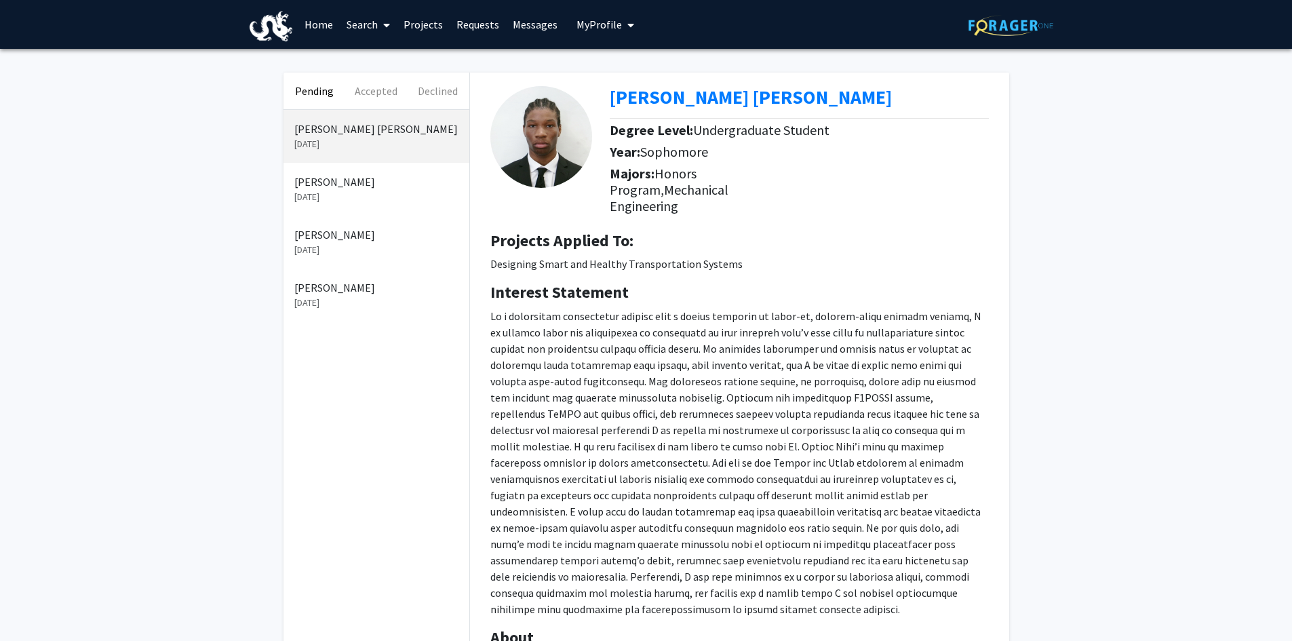
click at [373, 140] on p "[DATE]" at bounding box center [376, 144] width 164 height 14
click at [361, 193] on p "[DATE]" at bounding box center [376, 197] width 164 height 14
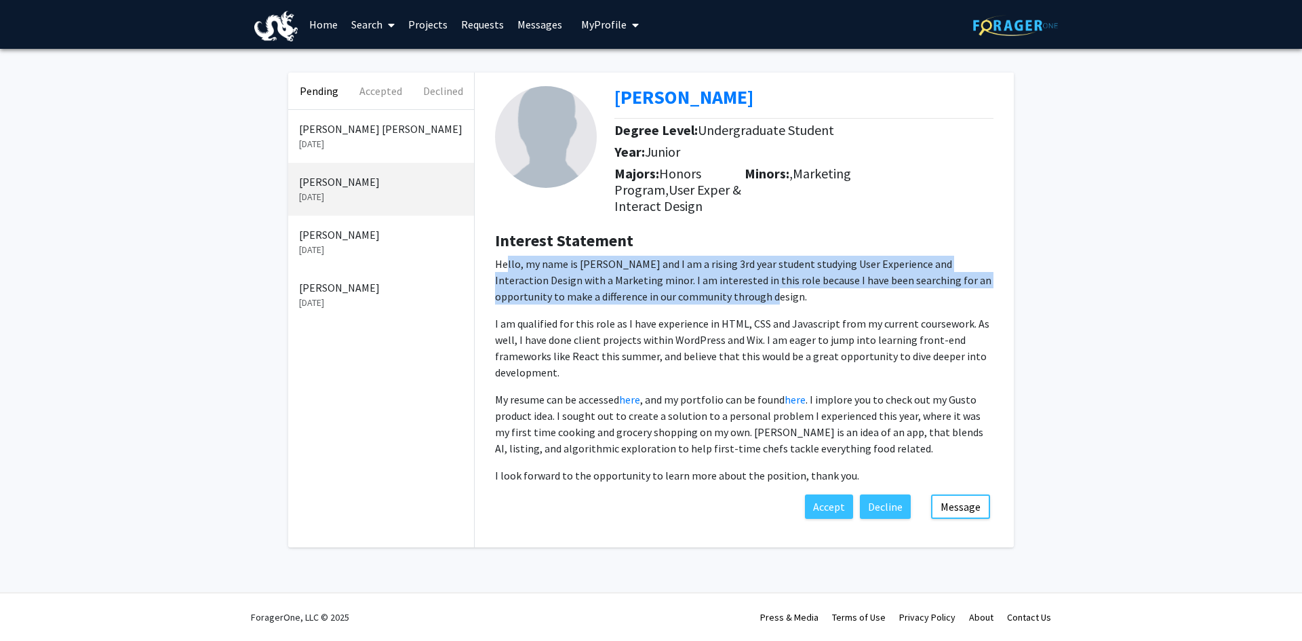
drag, startPoint x: 507, startPoint y: 260, endPoint x: 747, endPoint y: 295, distance: 241.9
click at [741, 296] on p "Hello, my name is [PERSON_NAME] and I am a rising 3rd year student studying Use…" at bounding box center [744, 280] width 499 height 49
click at [782, 295] on p "Hello, my name is [PERSON_NAME] and I am a rising 3rd year student studying Use…" at bounding box center [744, 280] width 499 height 49
drag, startPoint x: 733, startPoint y: 298, endPoint x: 502, endPoint y: 267, distance: 233.5
click at [502, 267] on p "Hello, my name is [PERSON_NAME] and I am a rising 3rd year student studying Use…" at bounding box center [744, 280] width 499 height 49
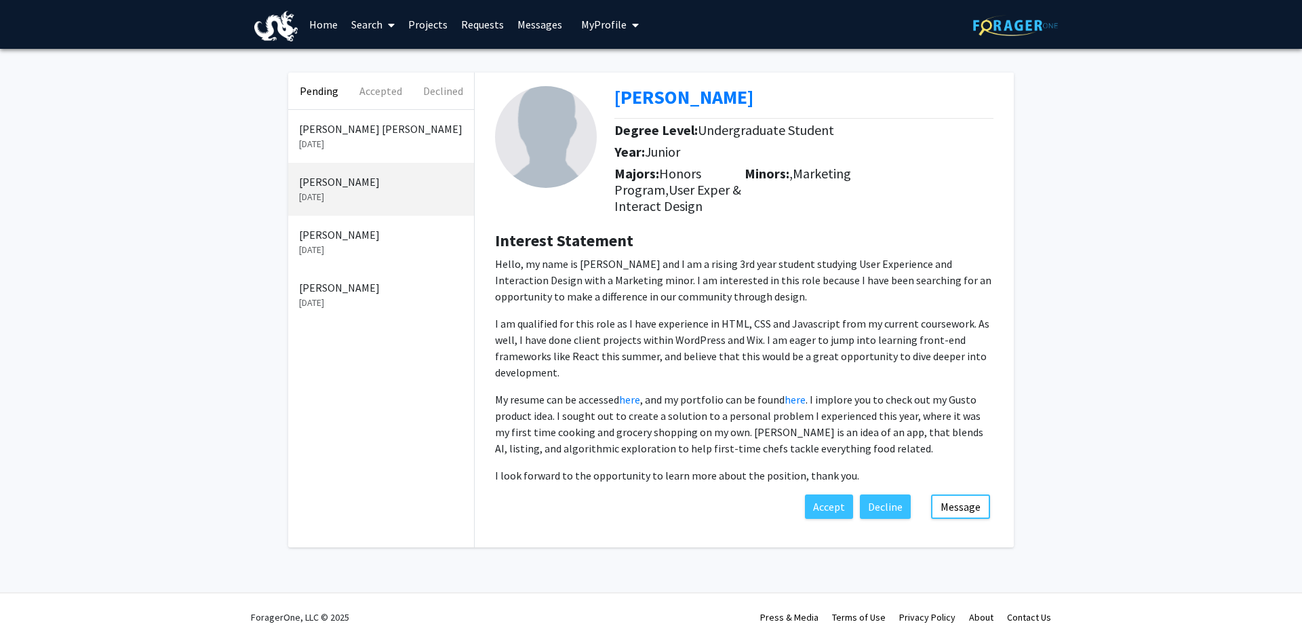
click at [586, 324] on p "I am qualified for this role as I have experience in HTML, CSS and Javascript f…" at bounding box center [744, 347] width 499 height 65
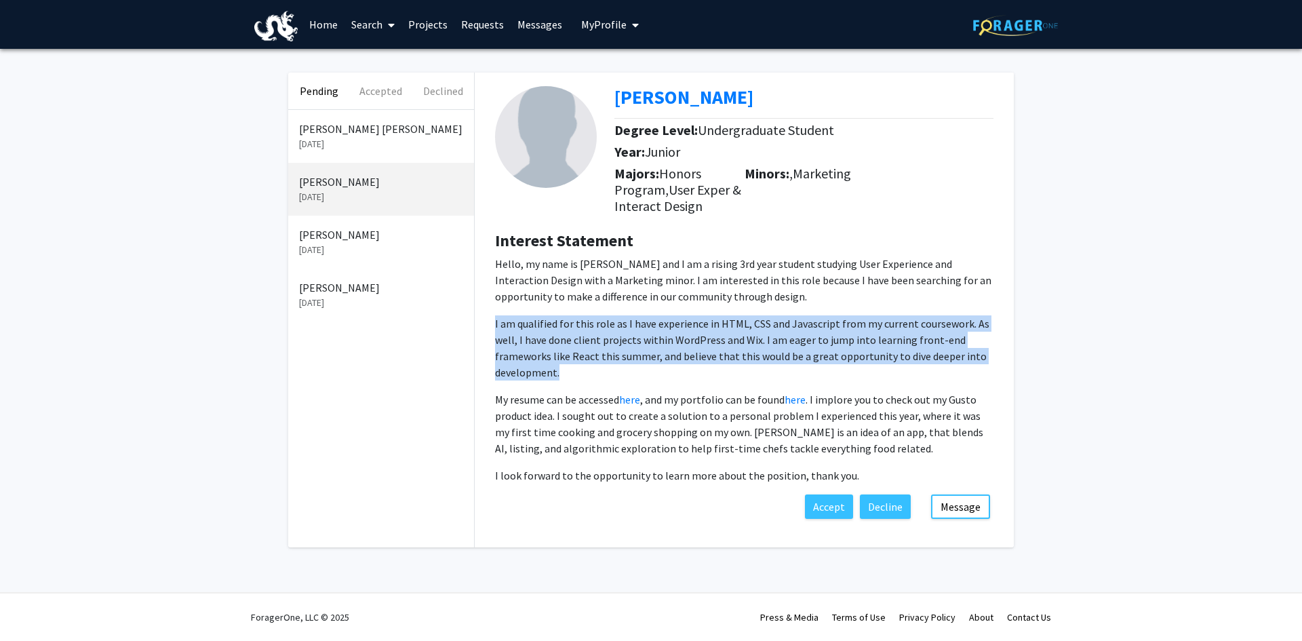
drag, startPoint x: 492, startPoint y: 322, endPoint x: 577, endPoint y: 376, distance: 100.7
click at [574, 376] on div "Interest Statement Hello, my name is [PERSON_NAME] and I am a rising 3rd year s…" at bounding box center [744, 363] width 519 height 264
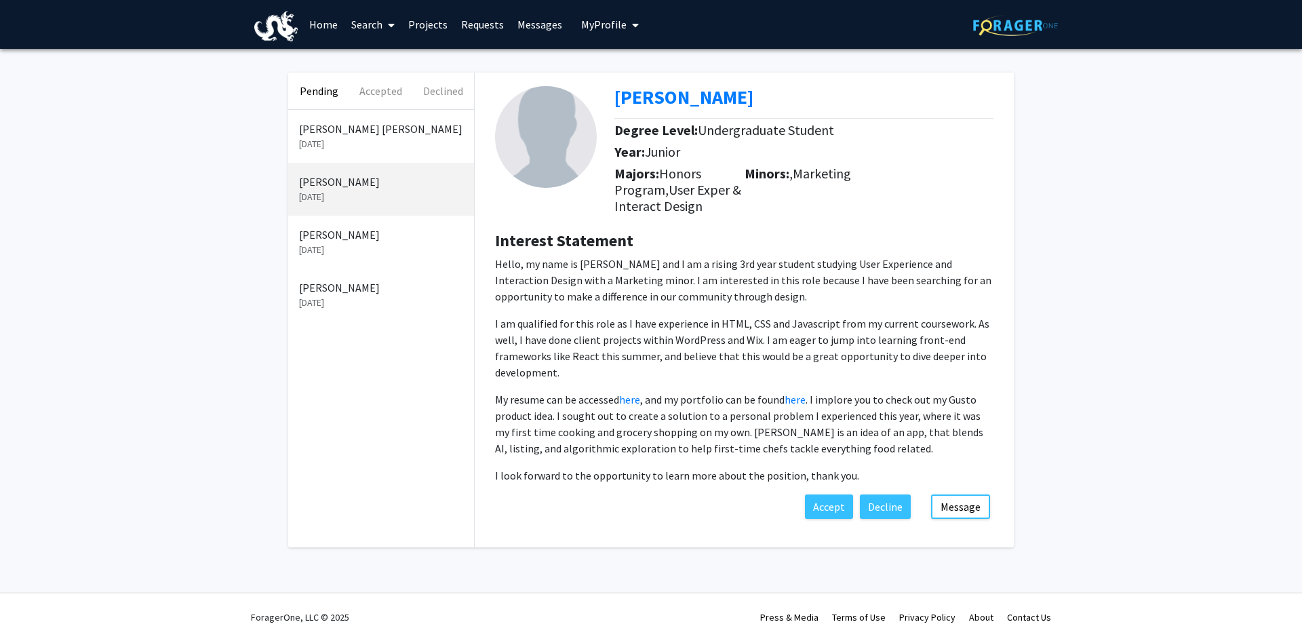
click at [600, 390] on p "Hello, my name is [PERSON_NAME] and I am a rising 3rd year student studying Use…" at bounding box center [744, 370] width 499 height 228
click at [376, 246] on p "[DATE]" at bounding box center [381, 250] width 164 height 14
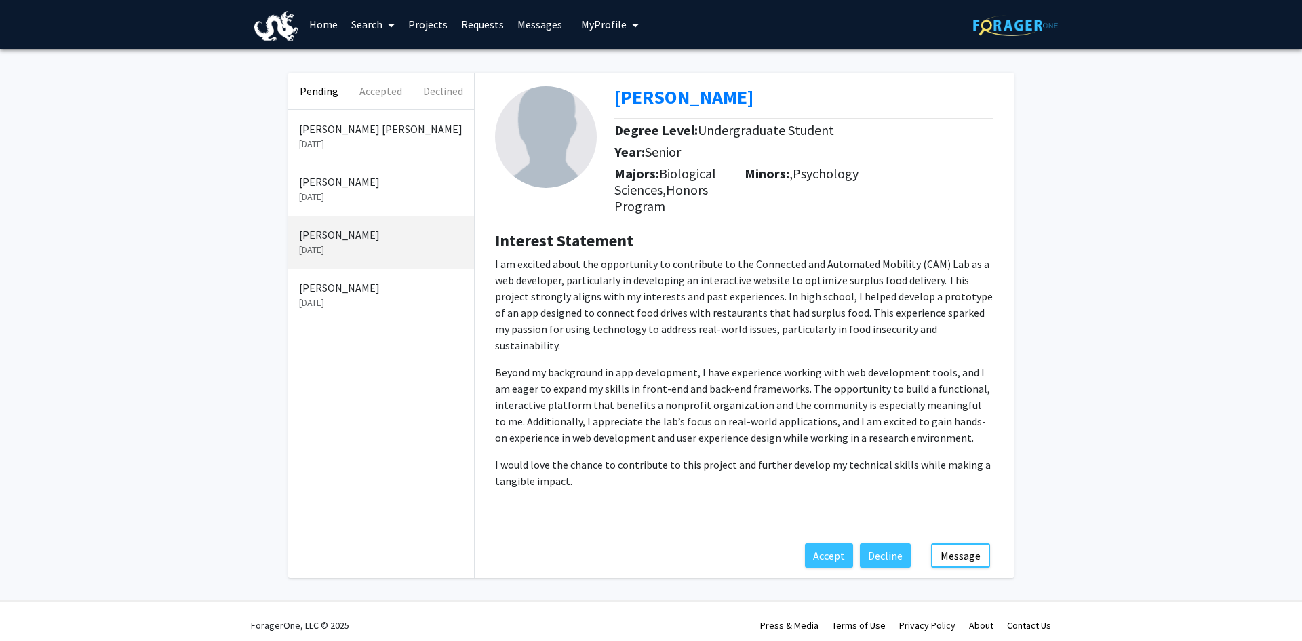
click at [381, 193] on p "[DATE]" at bounding box center [381, 197] width 164 height 14
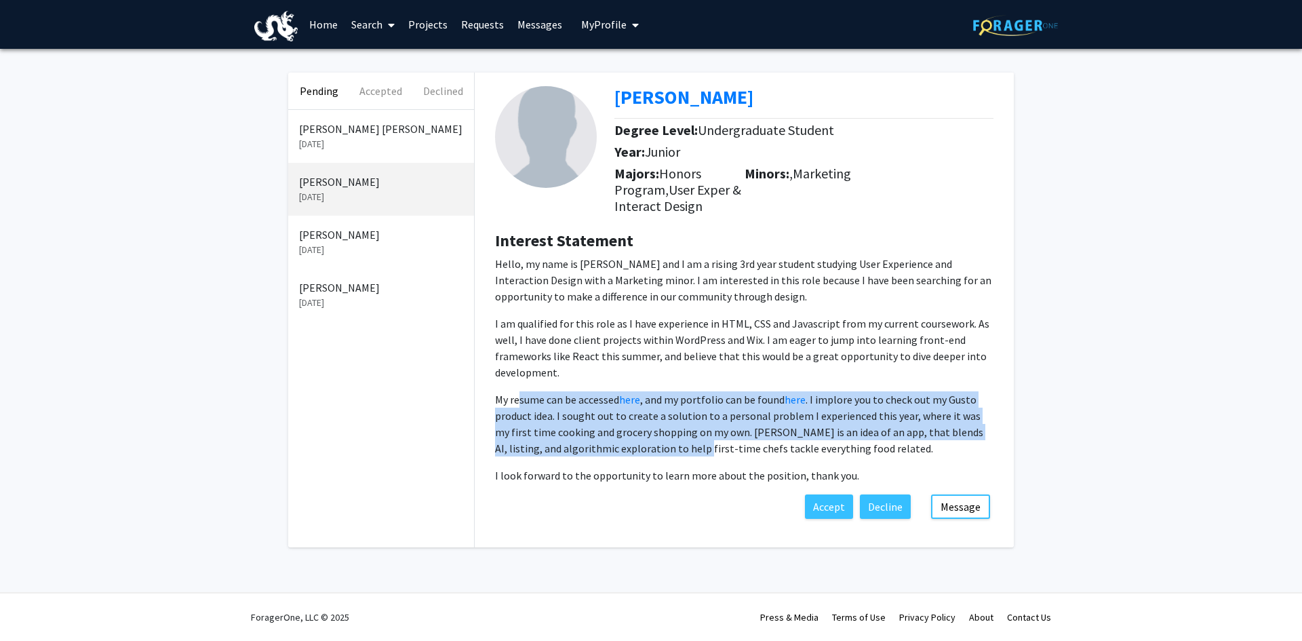
drag, startPoint x: 517, startPoint y: 400, endPoint x: 666, endPoint y: 450, distance: 157.7
click at [665, 450] on p "My resume can be accessed here , and my portfolio can be found here . I implore…" at bounding box center [744, 423] width 499 height 65
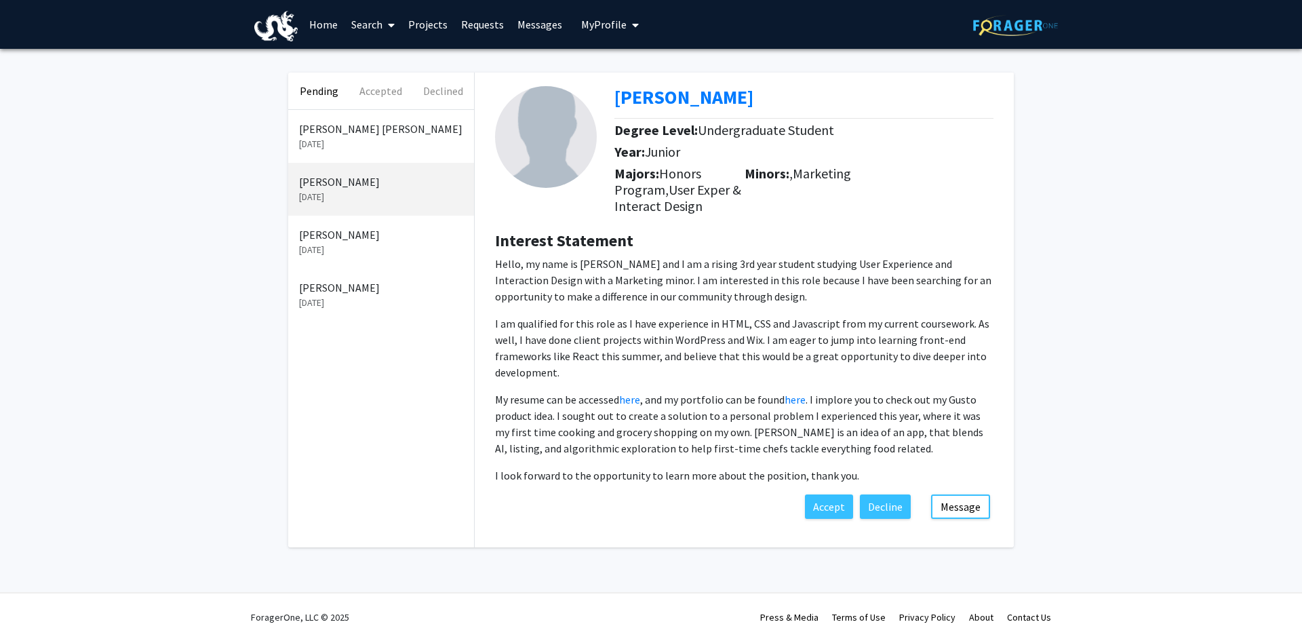
click at [779, 450] on p "My resume can be accessed here , and my portfolio can be found here . I implore…" at bounding box center [744, 423] width 499 height 65
click at [967, 505] on button "Message" at bounding box center [960, 507] width 59 height 24
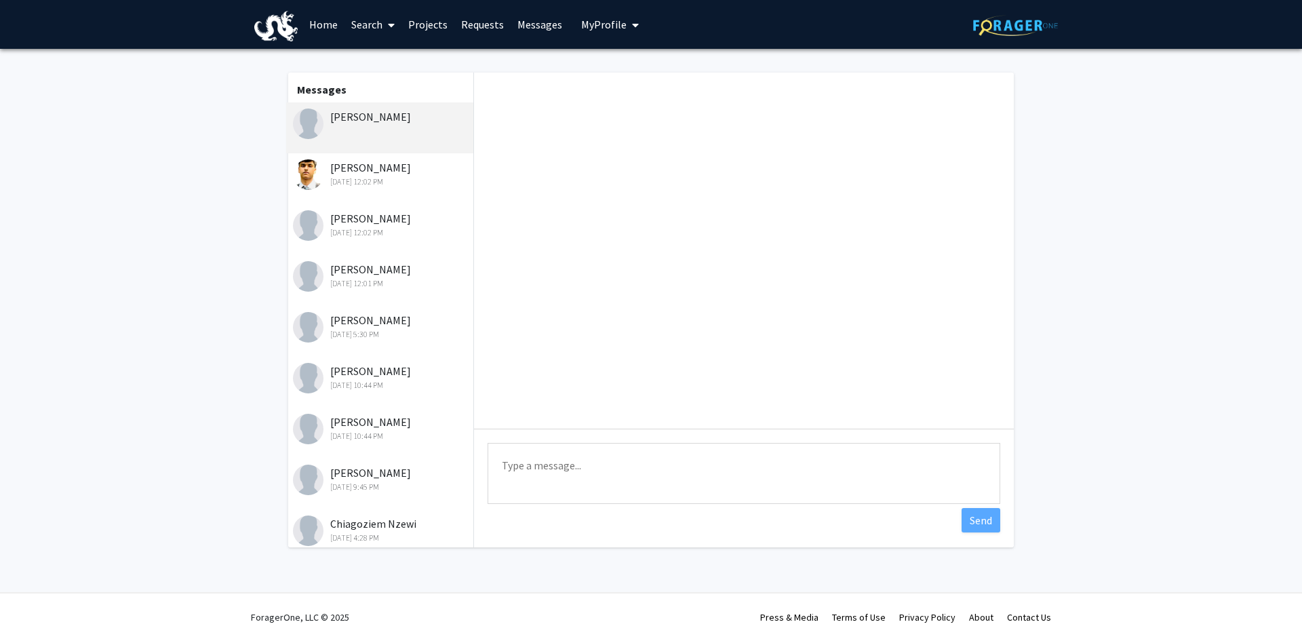
click at [594, 480] on textarea "Type a message" at bounding box center [744, 473] width 513 height 61
type textarea "Hi [PERSON_NAME], just wondering if you're still looking for a position?"
click at [984, 519] on button "Send" at bounding box center [981, 520] width 39 height 24
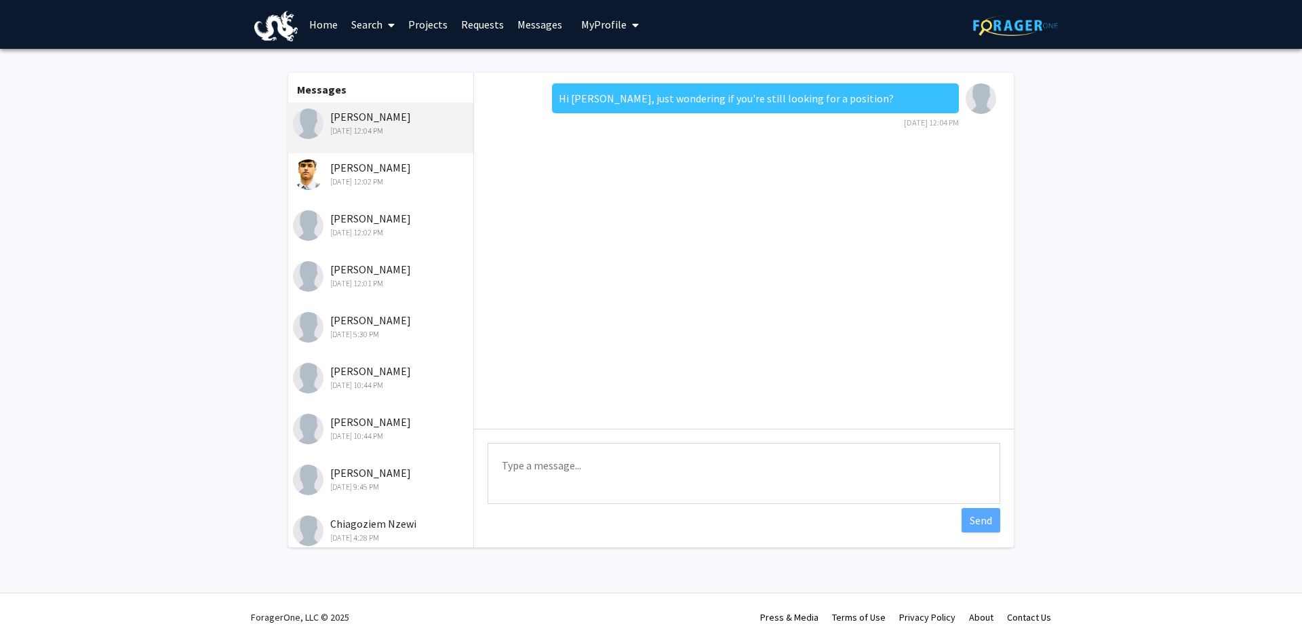
click at [466, 21] on link "Requests" at bounding box center [482, 24] width 56 height 47
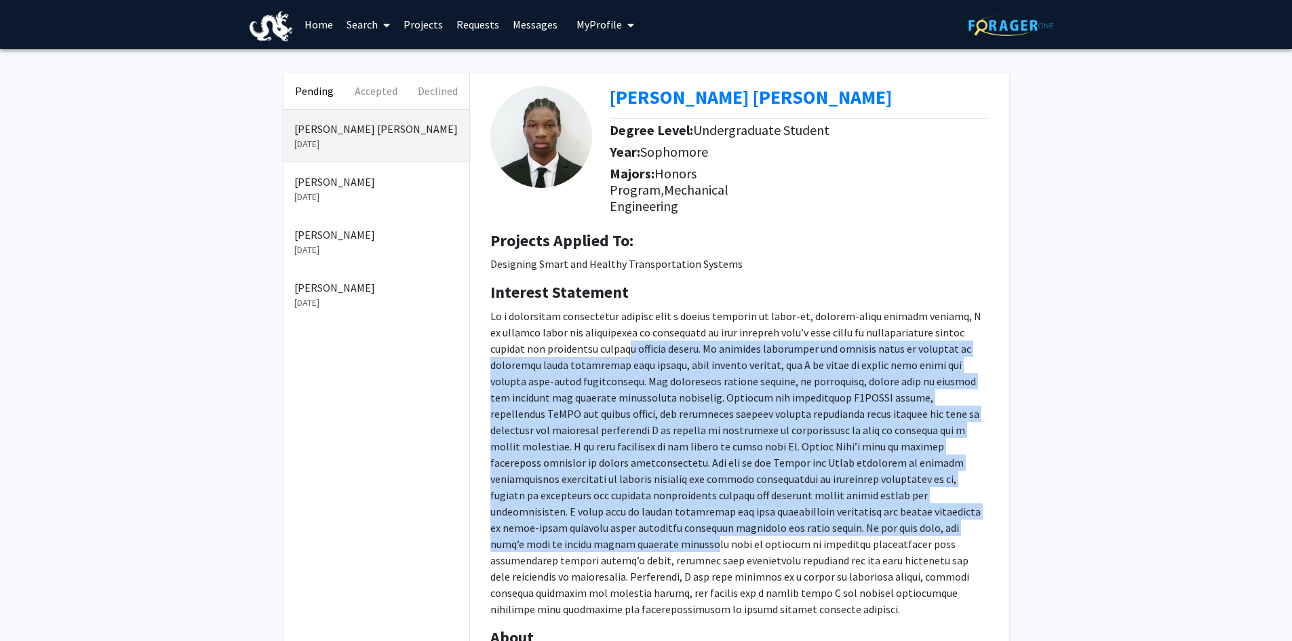
drag, startPoint x: 642, startPoint y: 351, endPoint x: 957, endPoint y: 526, distance: 360.1
click at [961, 526] on p at bounding box center [739, 462] width 499 height 309
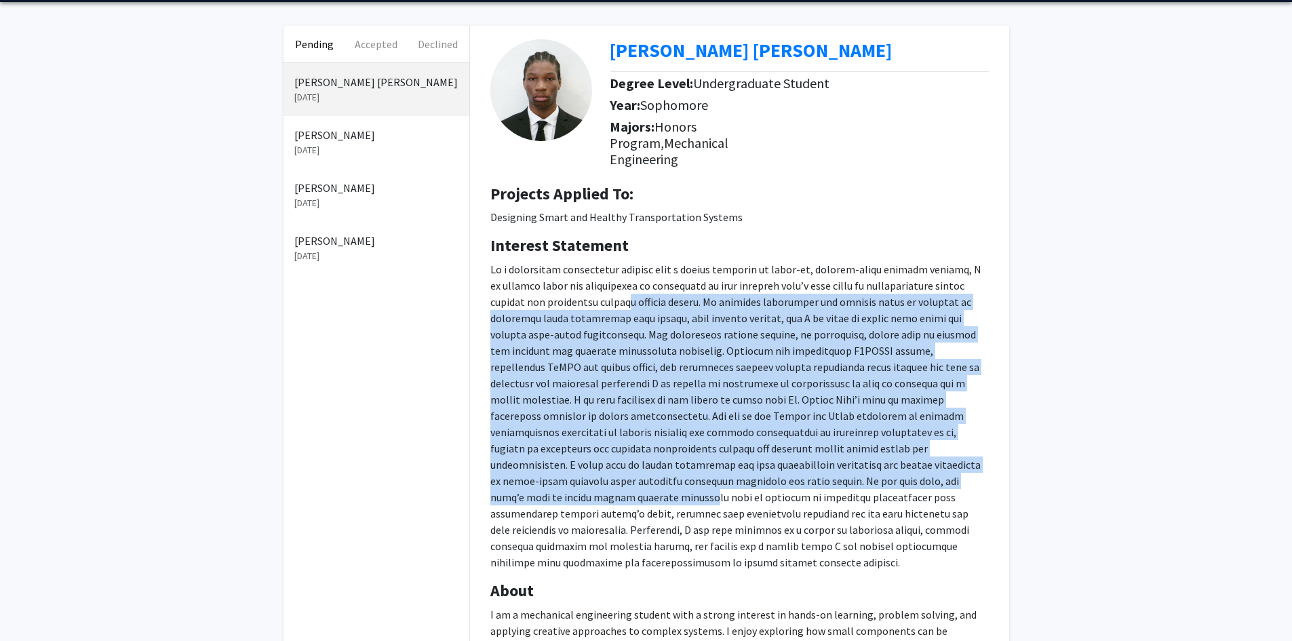
scroll to position [68, 0]
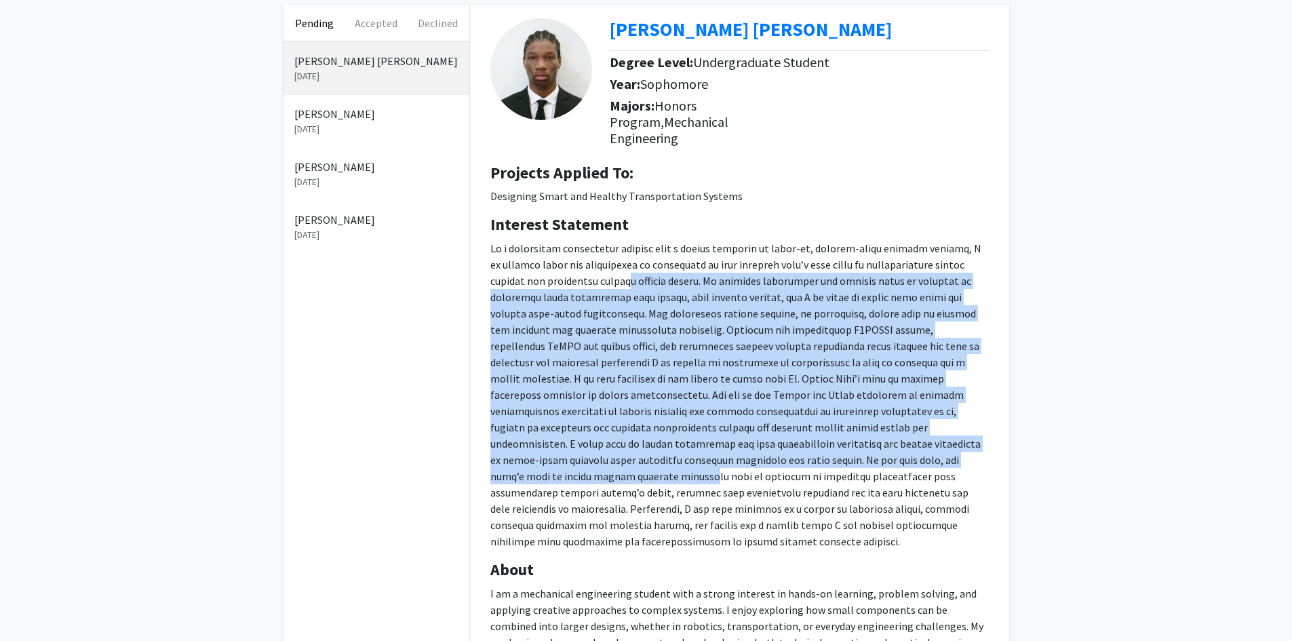
click at [769, 407] on p at bounding box center [739, 394] width 499 height 309
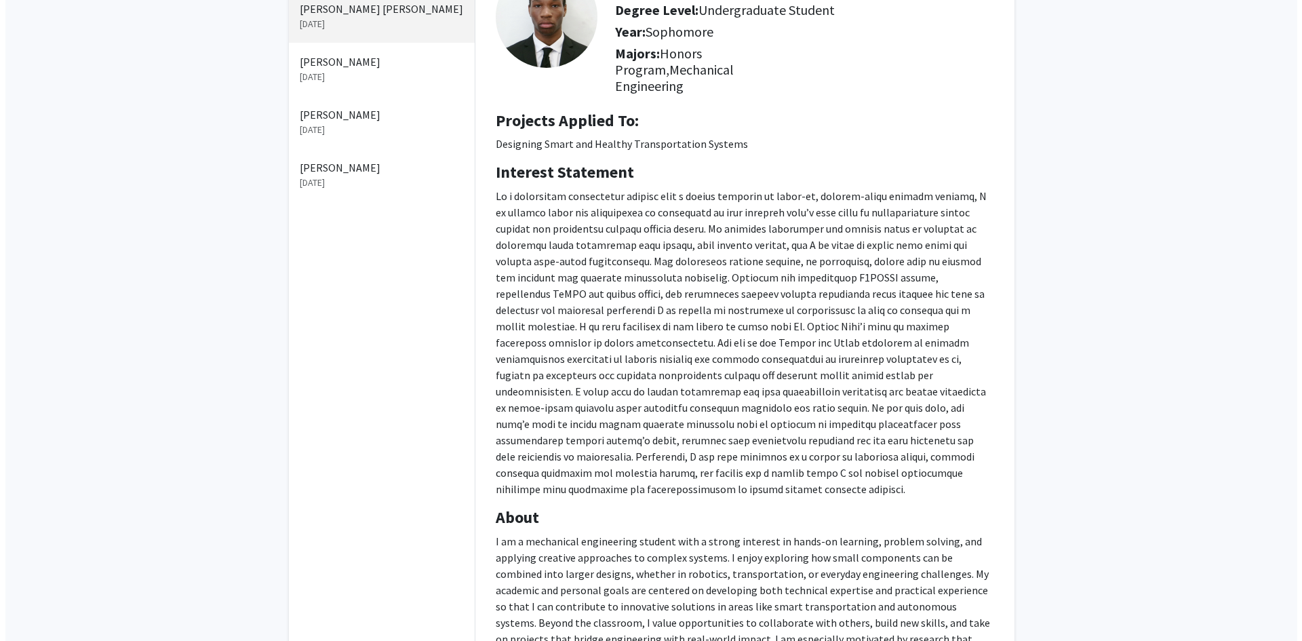
scroll to position [243, 0]
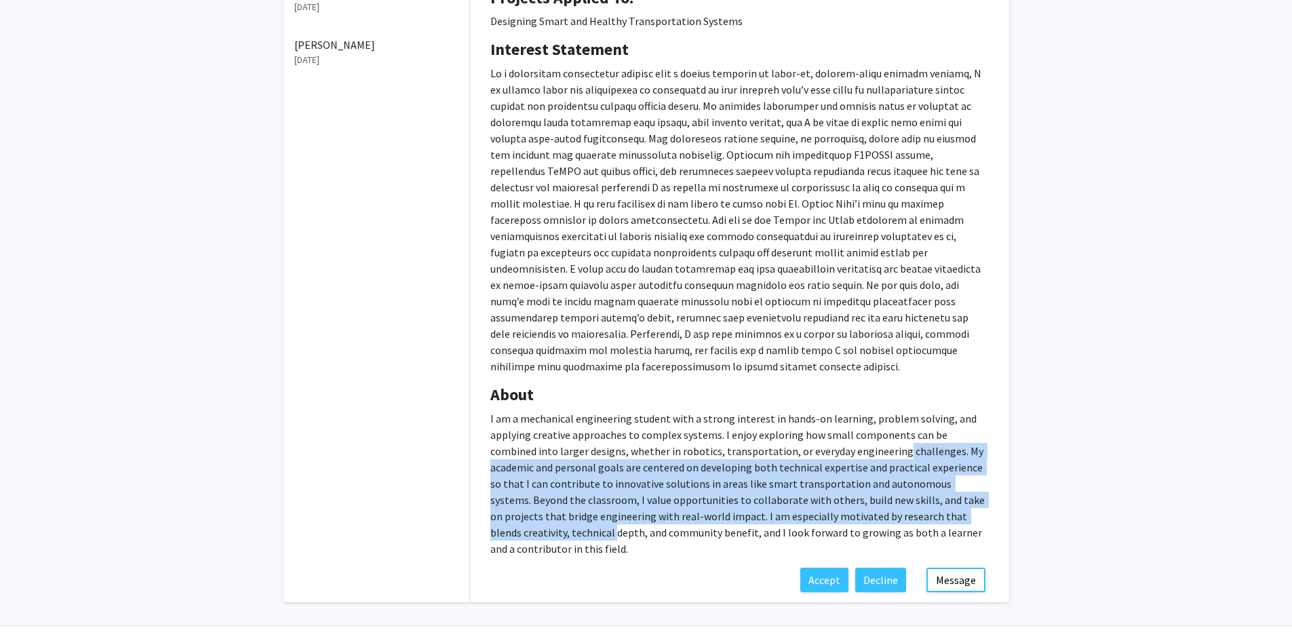
drag, startPoint x: 852, startPoint y: 440, endPoint x: 984, endPoint y: 506, distance: 148.0
click at [984, 506] on p "I am a mechanical engineering student with a strong interest in hands-on learni…" at bounding box center [739, 483] width 499 height 147
click at [821, 473] on p "I am a mechanical engineering student with a strong interest in hands-on learni…" at bounding box center [739, 483] width 499 height 147
click at [837, 568] on button "Accept" at bounding box center [824, 580] width 48 height 24
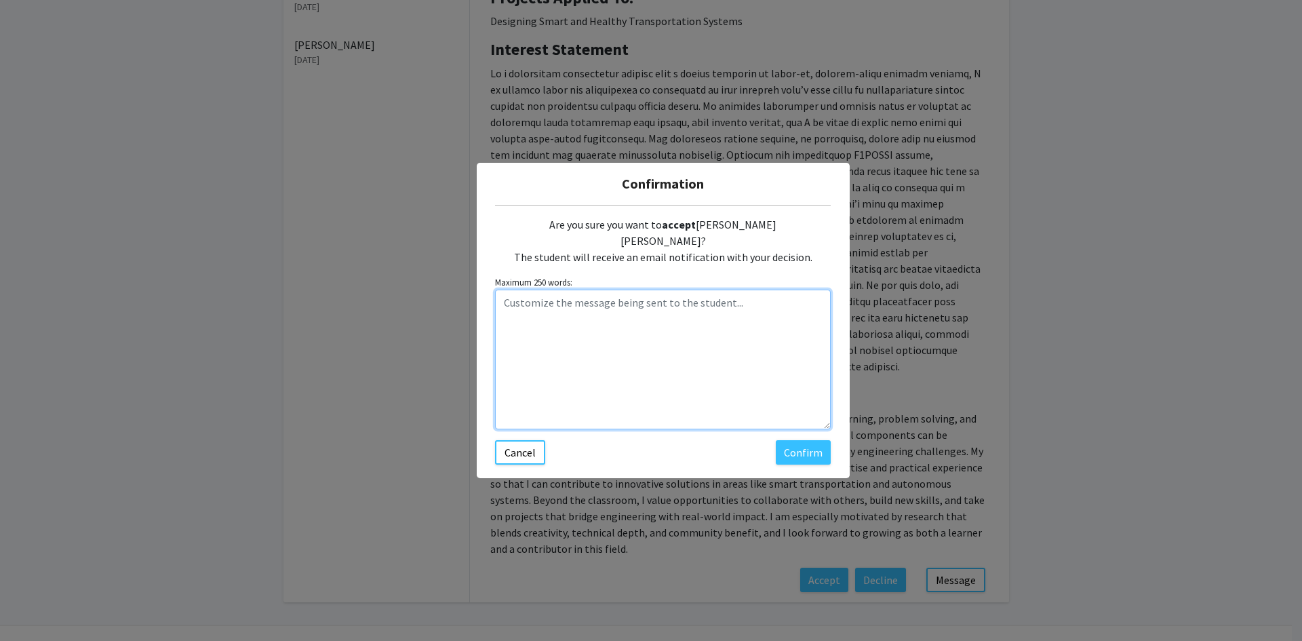
click at [586, 351] on textarea "Customize the message being sent to the student..." at bounding box center [663, 360] width 336 height 140
paste textarea ", please self-enroll in ENGR 370 sections through the TMS."
click at [552, 300] on textarea "Hi [PERSON_NAME], , please self-enroll in ENGR 370 sections through the TMS." at bounding box center [663, 360] width 336 height 140
type textarea "Hi [PERSON_NAME], please self-enroll in ENGR 370 sections through the TMS."
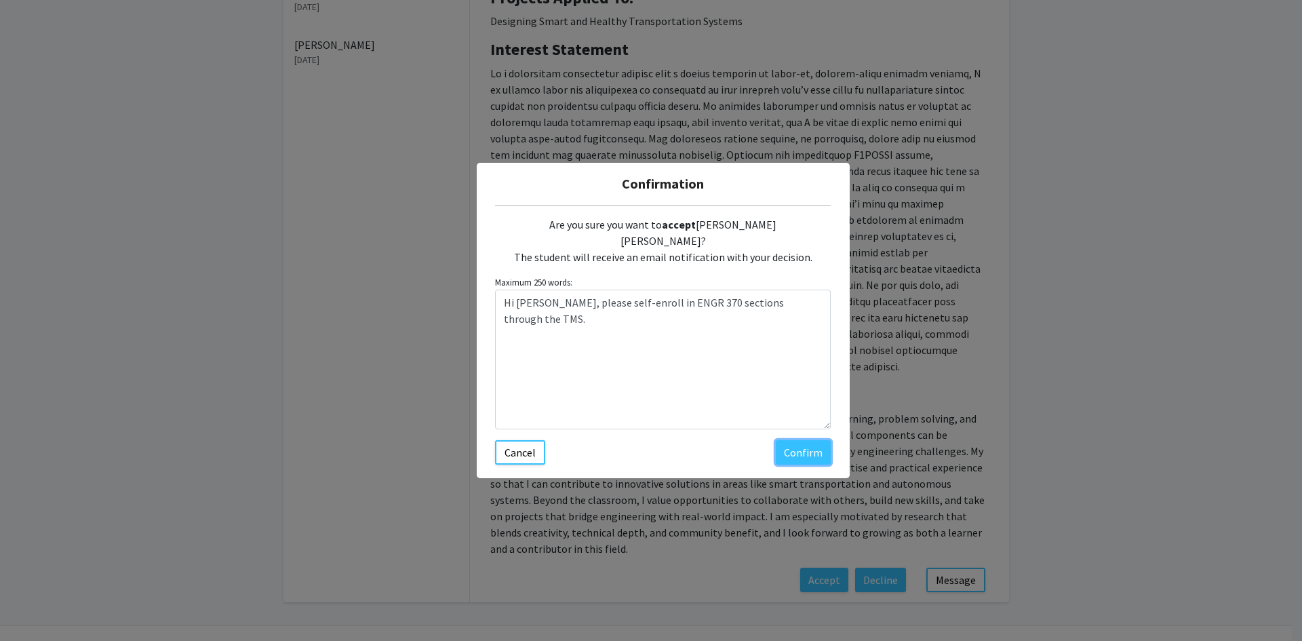
drag, startPoint x: 794, startPoint y: 448, endPoint x: 789, endPoint y: 438, distance: 10.9
click at [795, 448] on button "Confirm" at bounding box center [803, 452] width 55 height 24
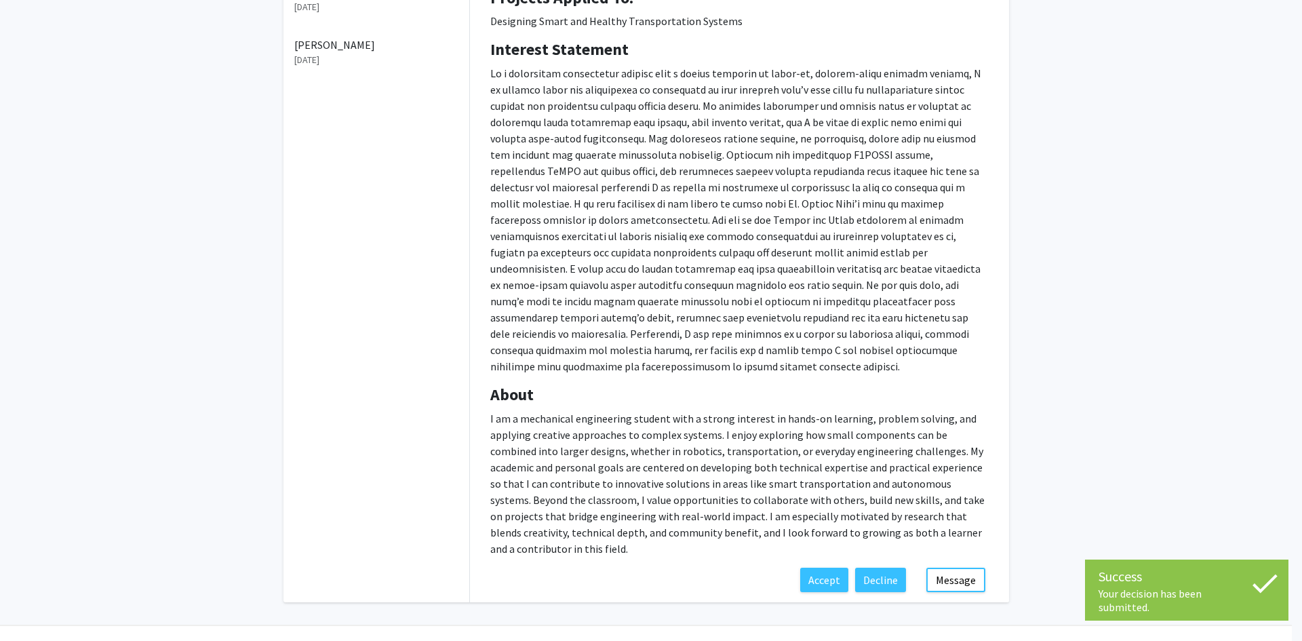
scroll to position [0, 0]
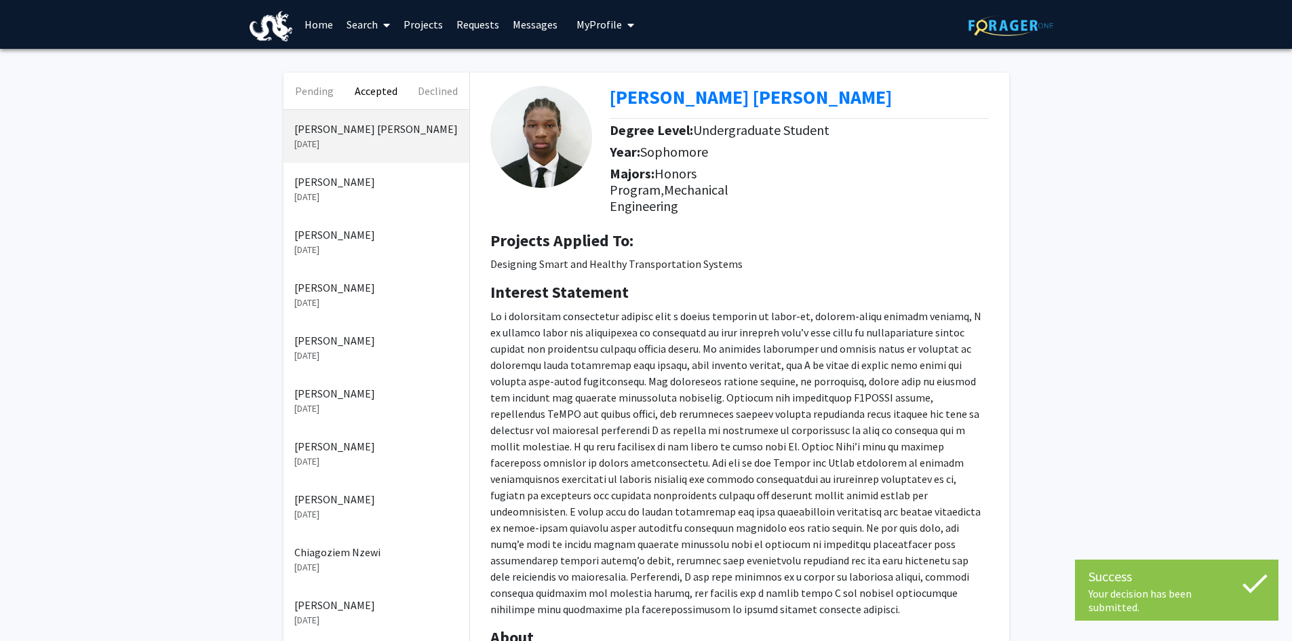
click at [317, 95] on button "Pending" at bounding box center [315, 91] width 62 height 37
